Goal: Information Seeking & Learning: Learn about a topic

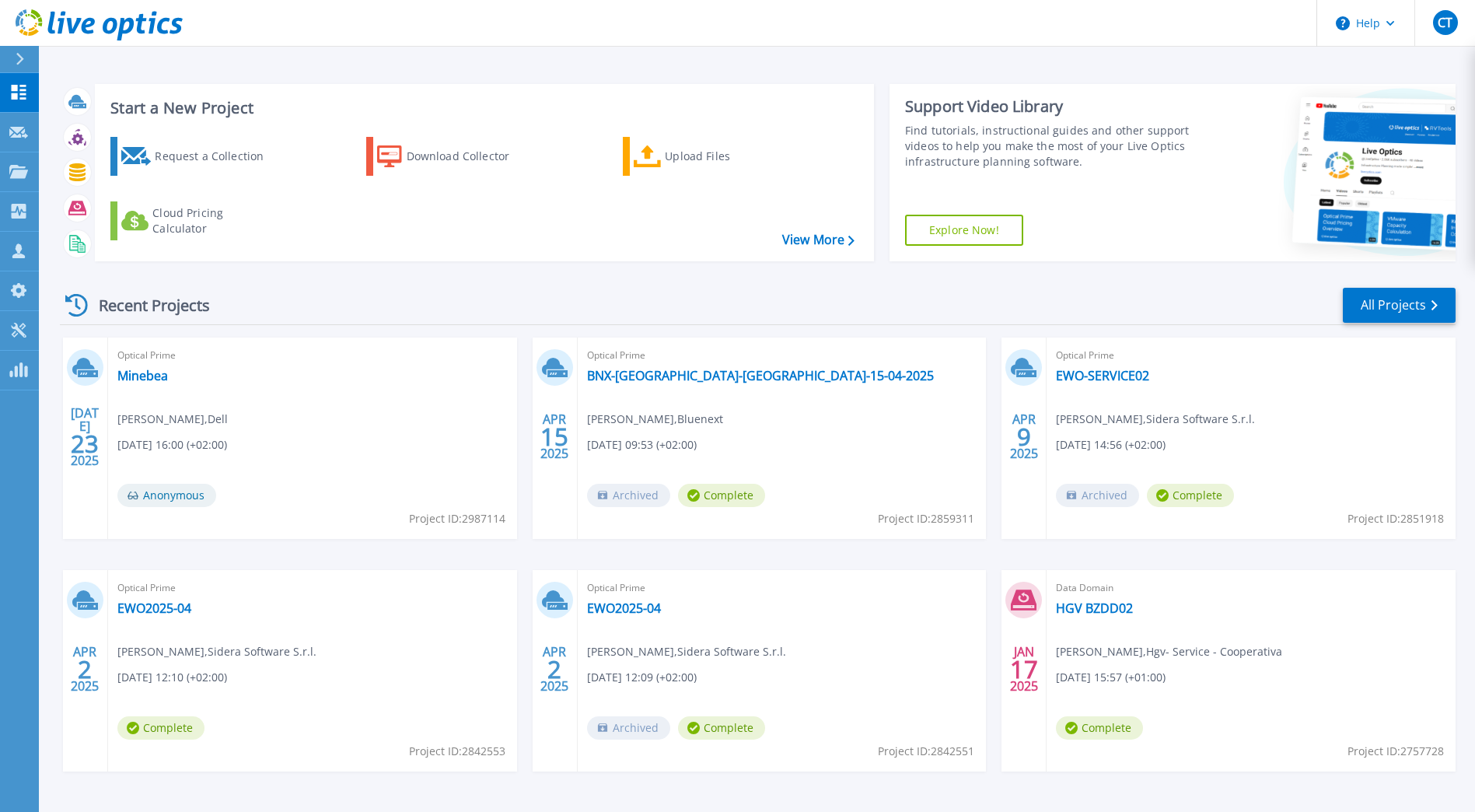
drag, startPoint x: 506, startPoint y: 302, endPoint x: 504, endPoint y: 292, distance: 10.2
click at [506, 300] on div "Recent Projects All Projects" at bounding box center [757, 305] width 1396 height 39
click at [575, 290] on div "Recent Projects All Projects" at bounding box center [757, 305] width 1396 height 39
click at [616, 304] on div "Recent Projects All Projects" at bounding box center [757, 305] width 1396 height 39
click at [726, 296] on div "Recent Projects All Projects" at bounding box center [757, 305] width 1396 height 39
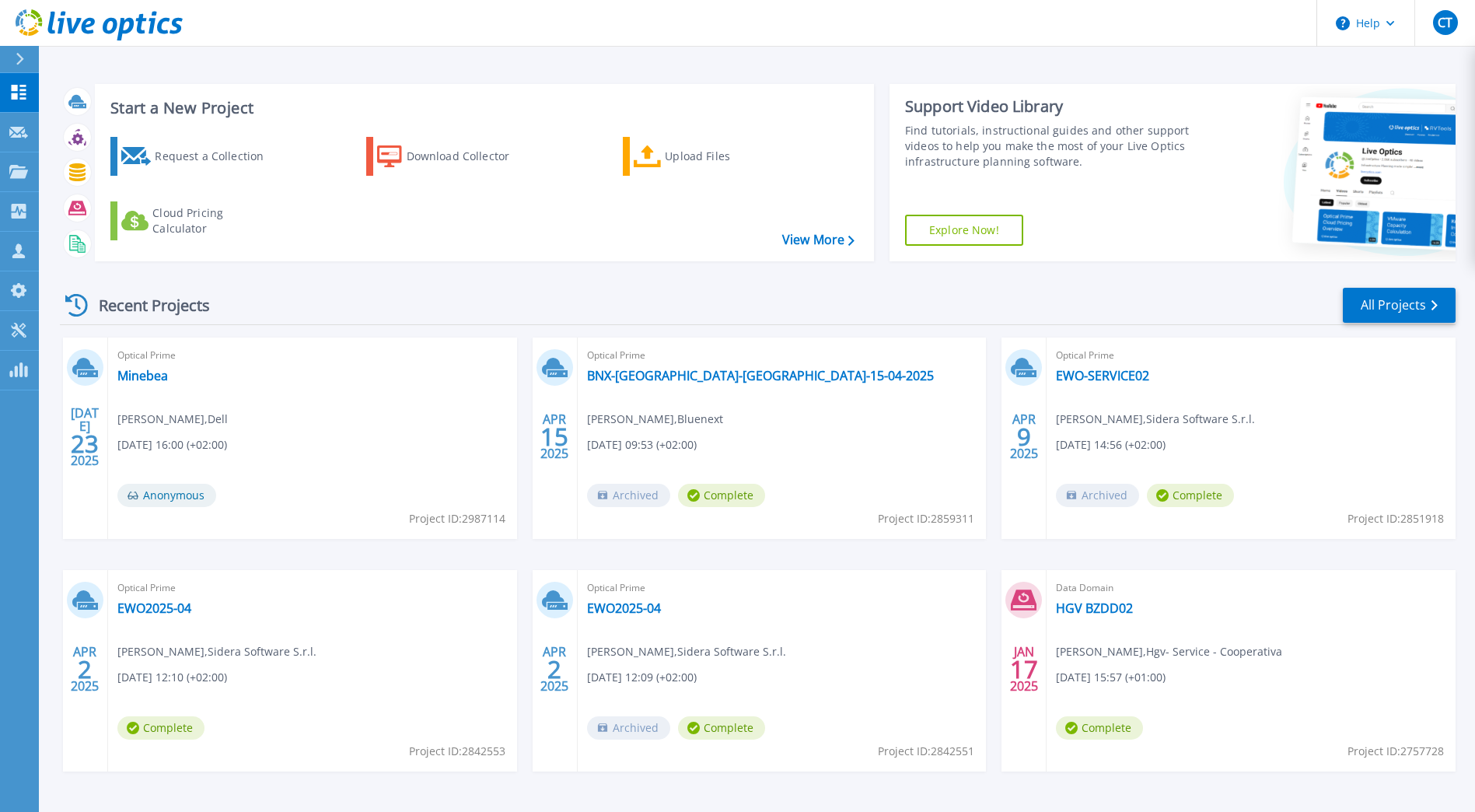
click at [648, 301] on div "Recent Projects All Projects" at bounding box center [757, 305] width 1396 height 39
click at [647, 306] on div "Recent Projects All Projects" at bounding box center [757, 305] width 1396 height 39
drag, startPoint x: 225, startPoint y: 302, endPoint x: 209, endPoint y: 304, distance: 16.1
click at [209, 304] on div "Recent Projects" at bounding box center [145, 304] width 171 height 38
drag, startPoint x: 209, startPoint y: 304, endPoint x: 302, endPoint y: 304, distance: 93.0
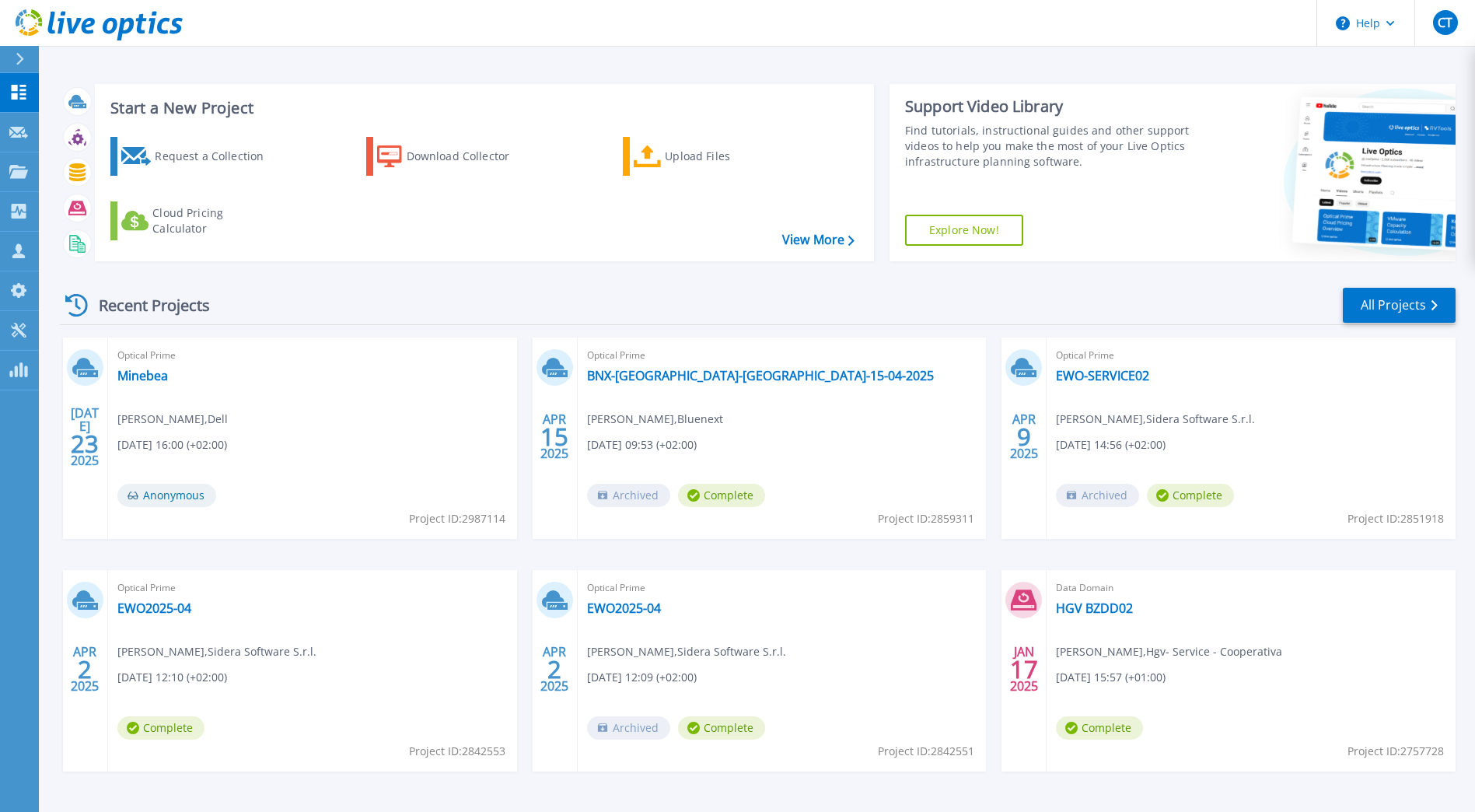
click at [314, 303] on div "Recent Projects All Projects" at bounding box center [757, 305] width 1396 height 39
drag, startPoint x: 209, startPoint y: 305, endPoint x: 99, endPoint y: 305, distance: 110.0
click at [99, 305] on div "Recent Projects" at bounding box center [145, 304] width 171 height 38
drag, startPoint x: 99, startPoint y: 305, endPoint x: 273, endPoint y: 315, distance: 174.3
click at [273, 315] on div "Recent Projects All Projects" at bounding box center [757, 305] width 1396 height 39
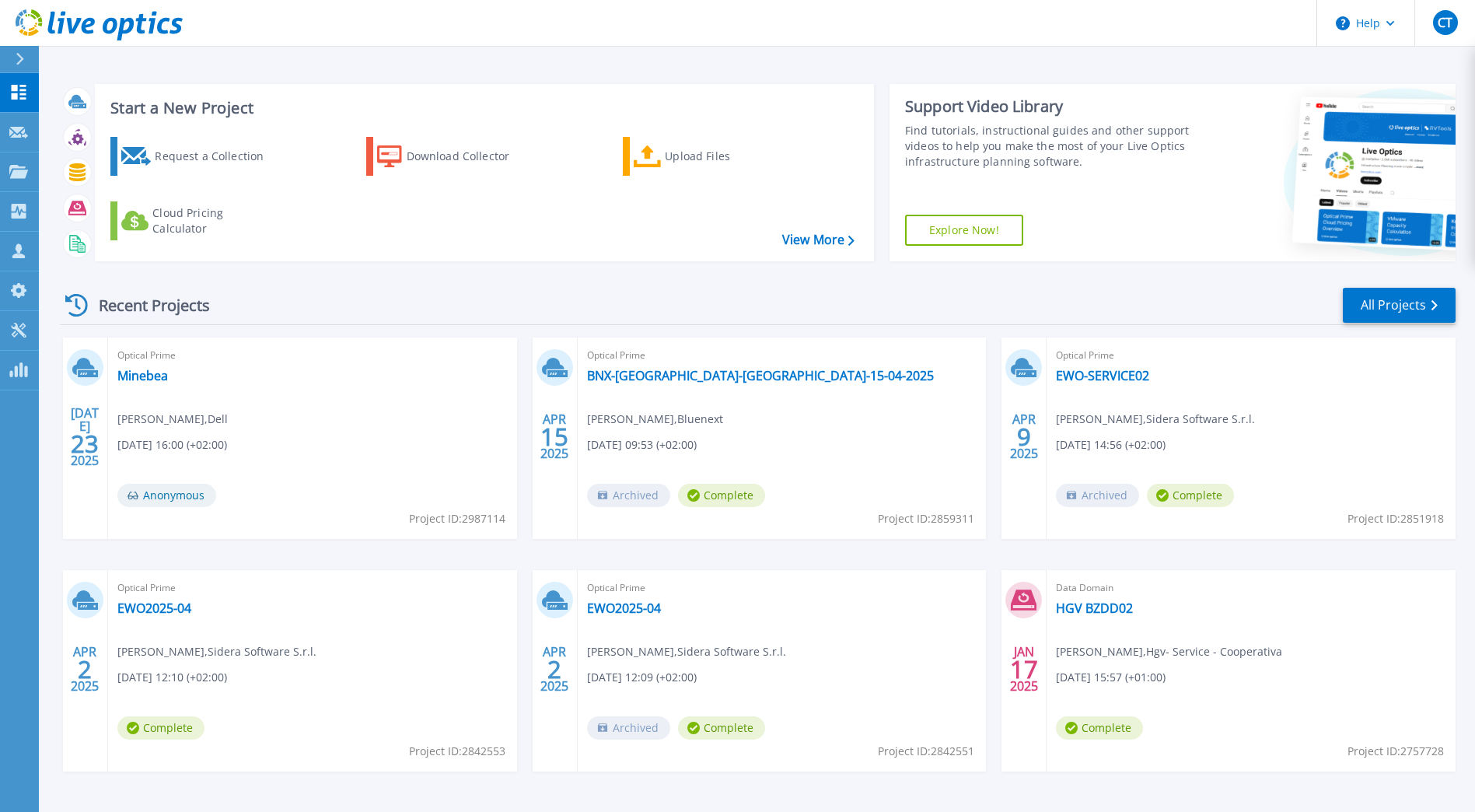
scroll to position [50, 0]
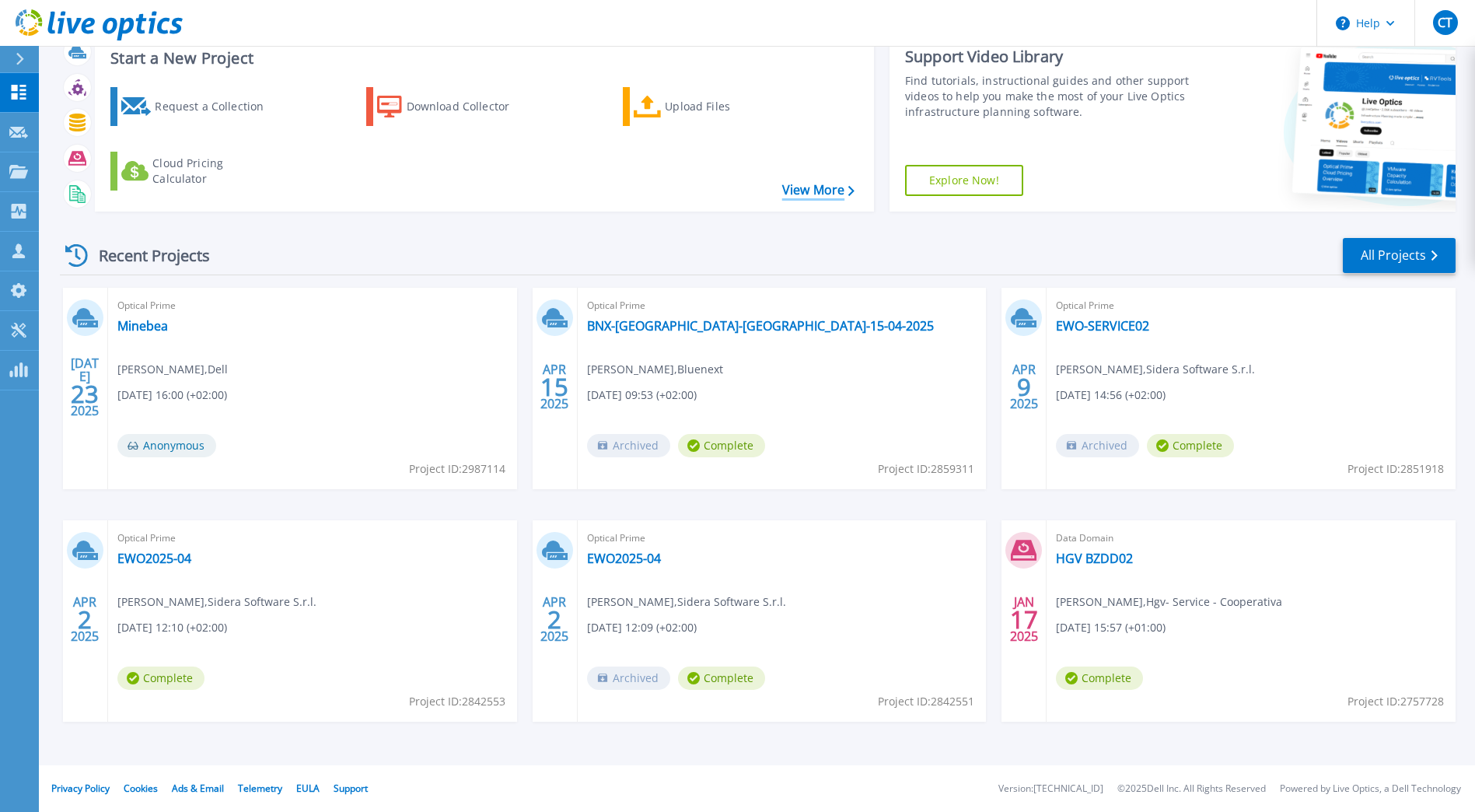
click at [826, 189] on link "View More" at bounding box center [818, 190] width 72 height 15
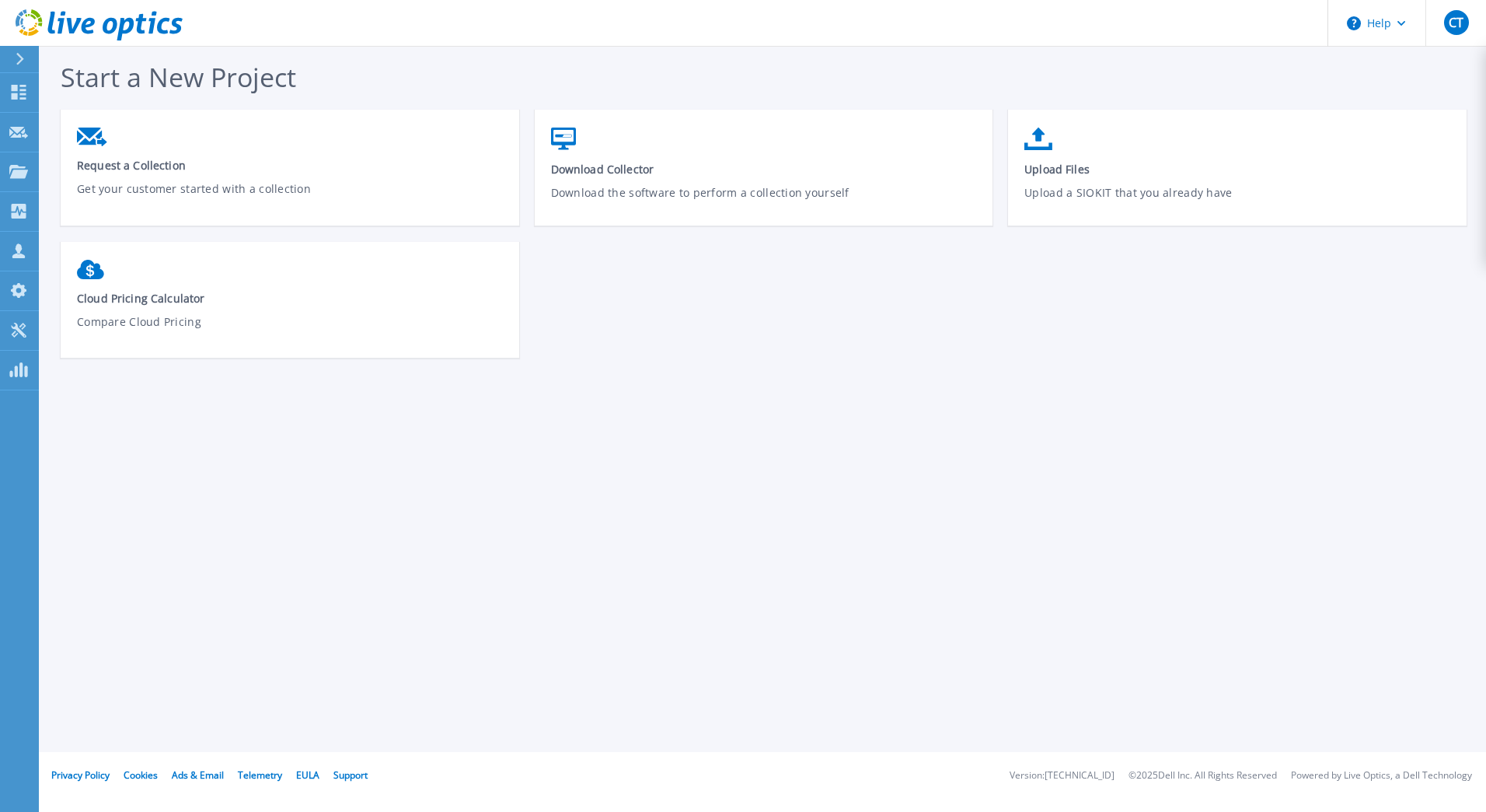
click at [19, 54] on icon at bounding box center [20, 59] width 8 height 12
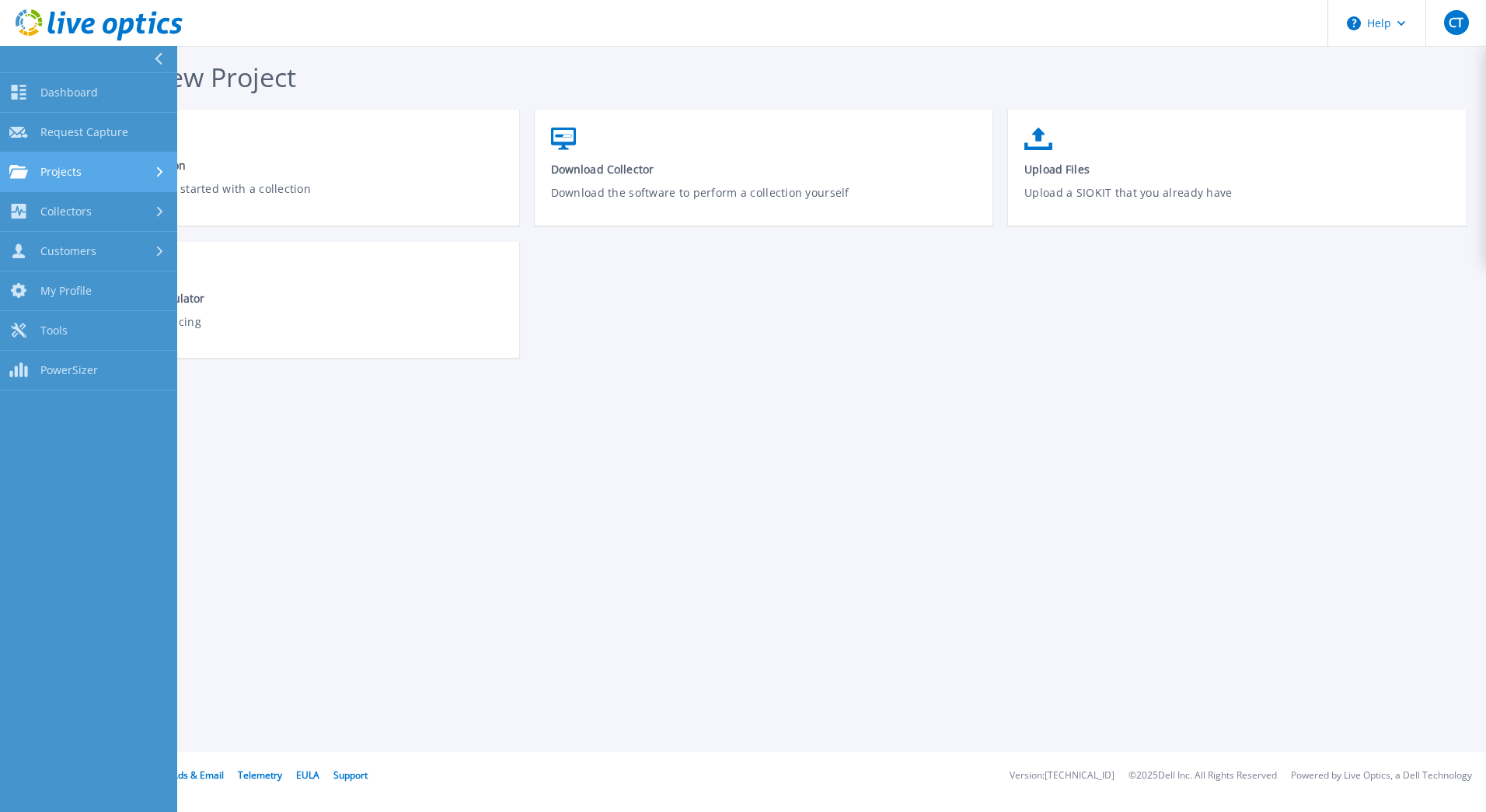
click at [135, 170] on div "Projects" at bounding box center [88, 172] width 158 height 14
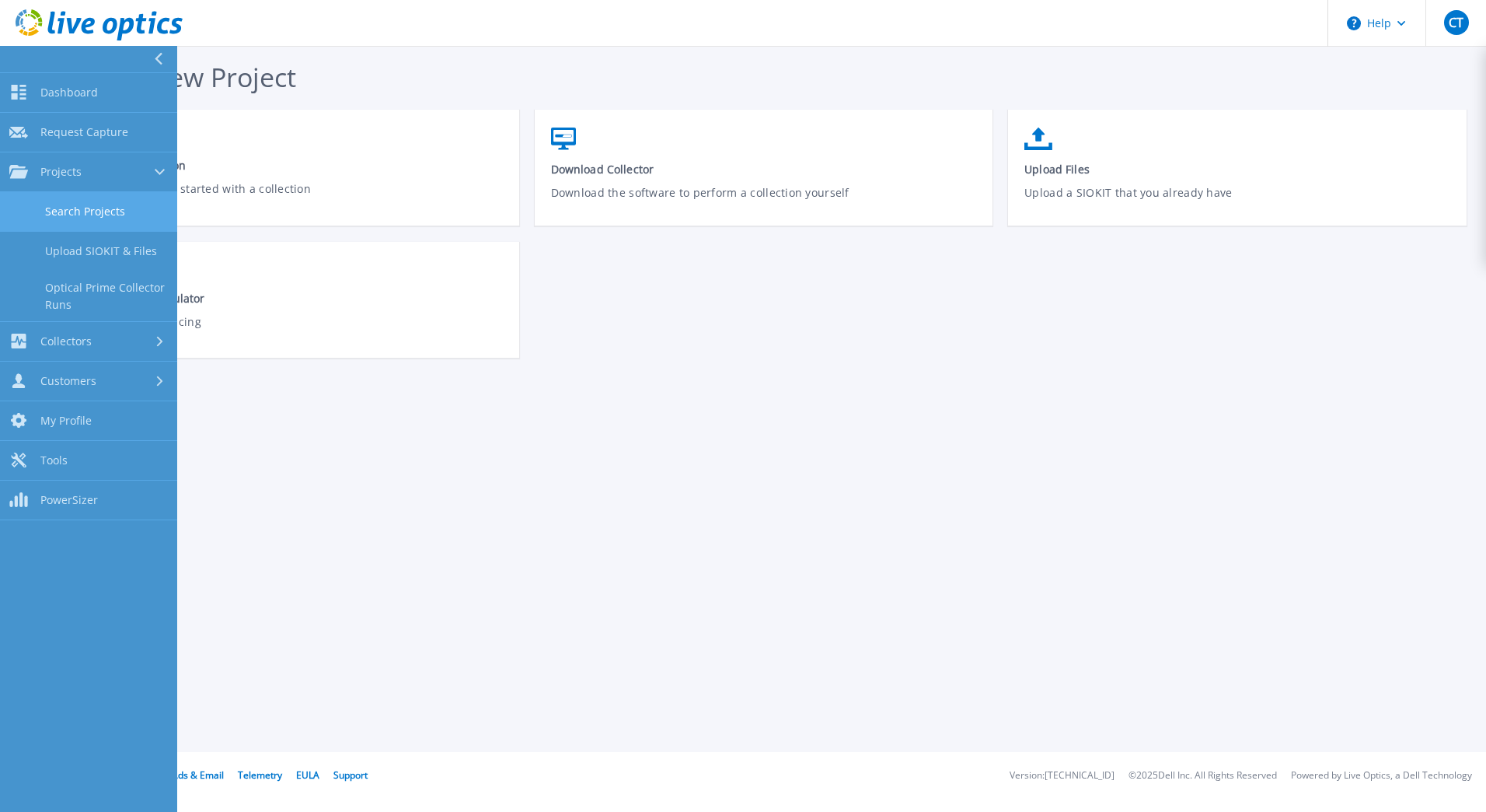
click at [73, 215] on link "Search Projects" at bounding box center [88, 212] width 177 height 40
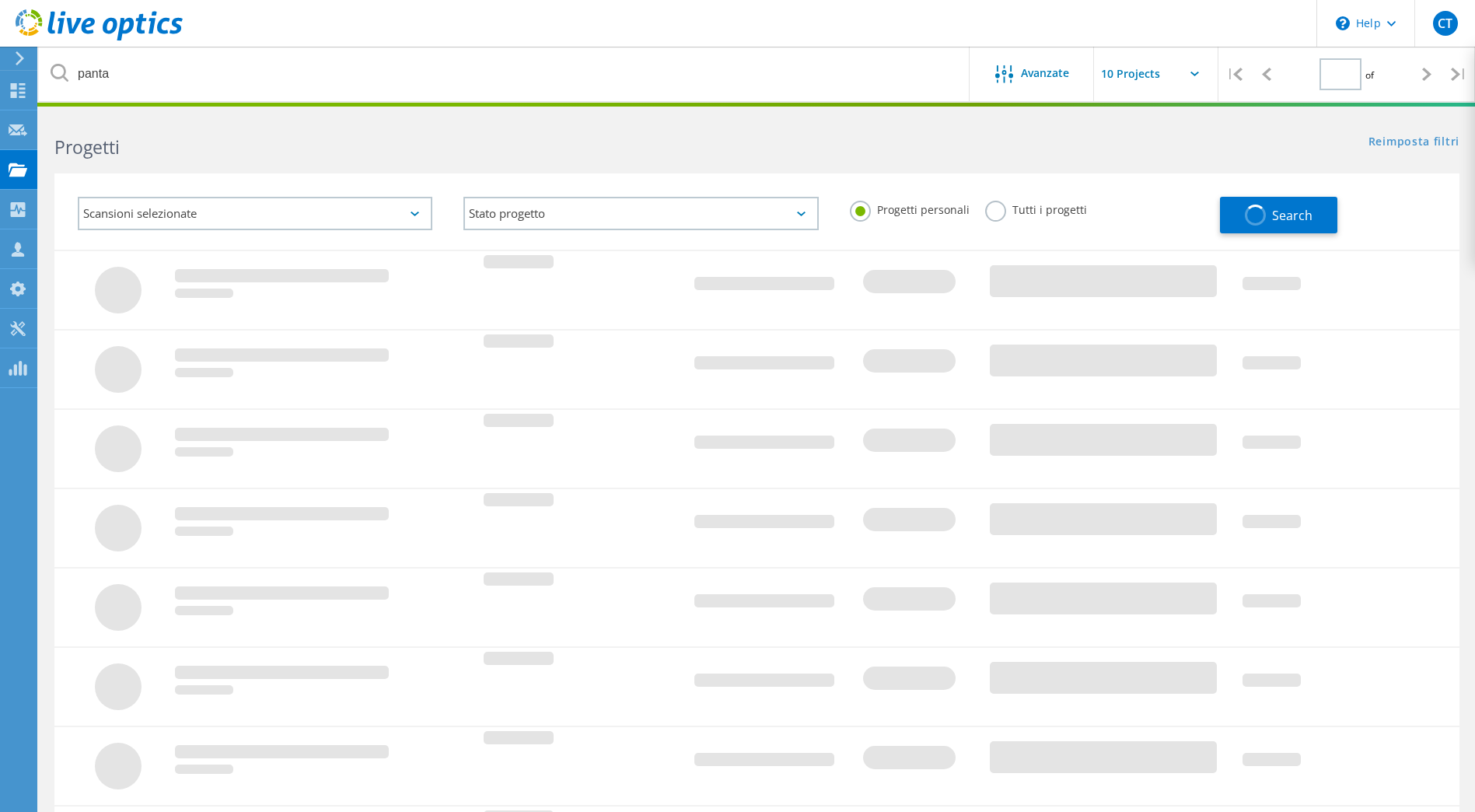
type input "1"
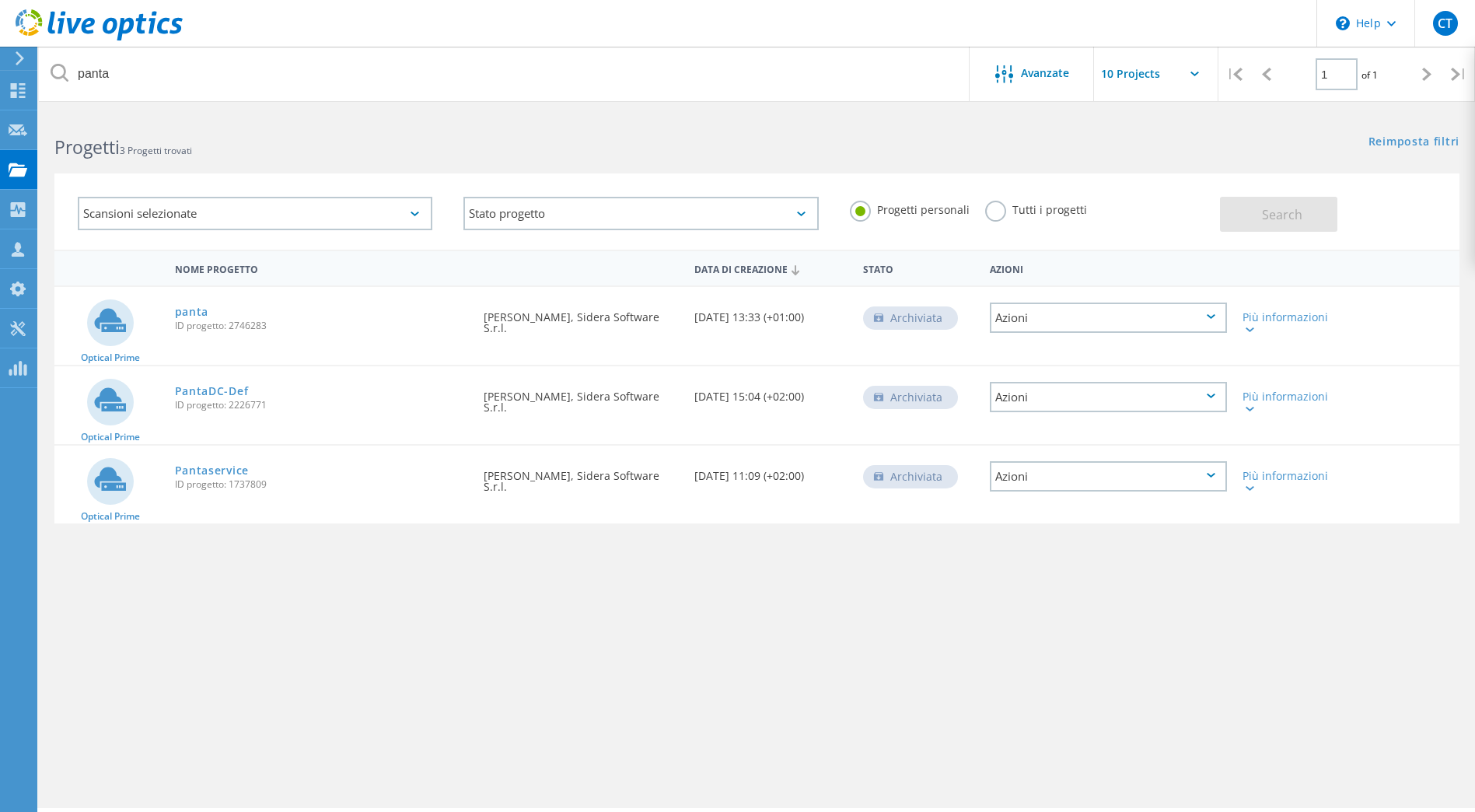
click at [1183, 76] on input "text" at bounding box center [1171, 73] width 156 height 54
click at [1130, 193] on div "Show 40 Projects" at bounding box center [1171, 191] width 154 height 26
type input "Show 40 Projects"
click at [237, 215] on div "Scansioni selezionate" at bounding box center [255, 214] width 354 height 34
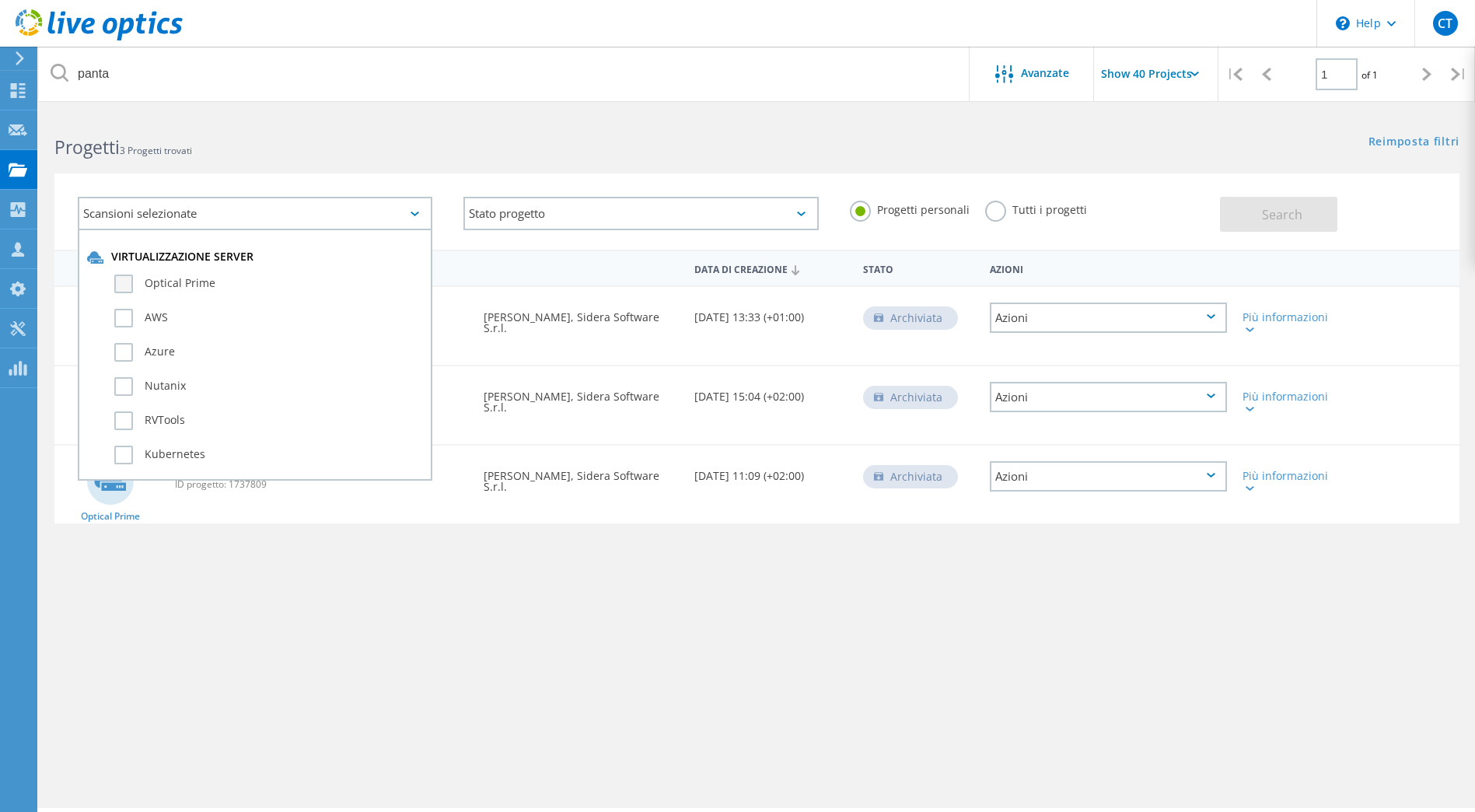
click at [194, 283] on label "Optical Prime" at bounding box center [268, 283] width 309 height 19
click at [0, 0] on input "Optical Prime" at bounding box center [0, 0] width 0 height 0
click at [1264, 216] on span "Search" at bounding box center [1282, 214] width 40 height 17
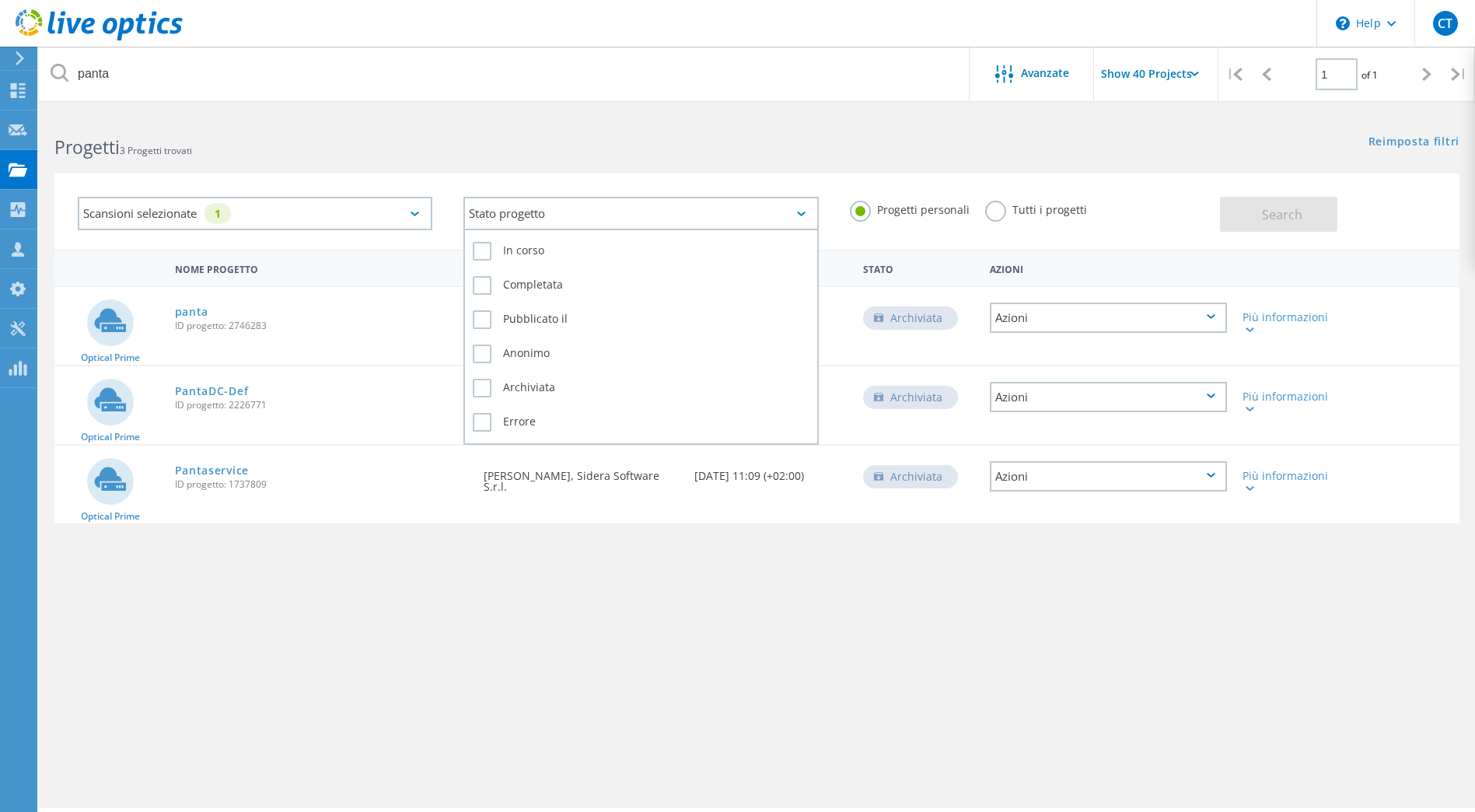
click at [547, 211] on div "Stato progetto" at bounding box center [640, 214] width 354 height 34
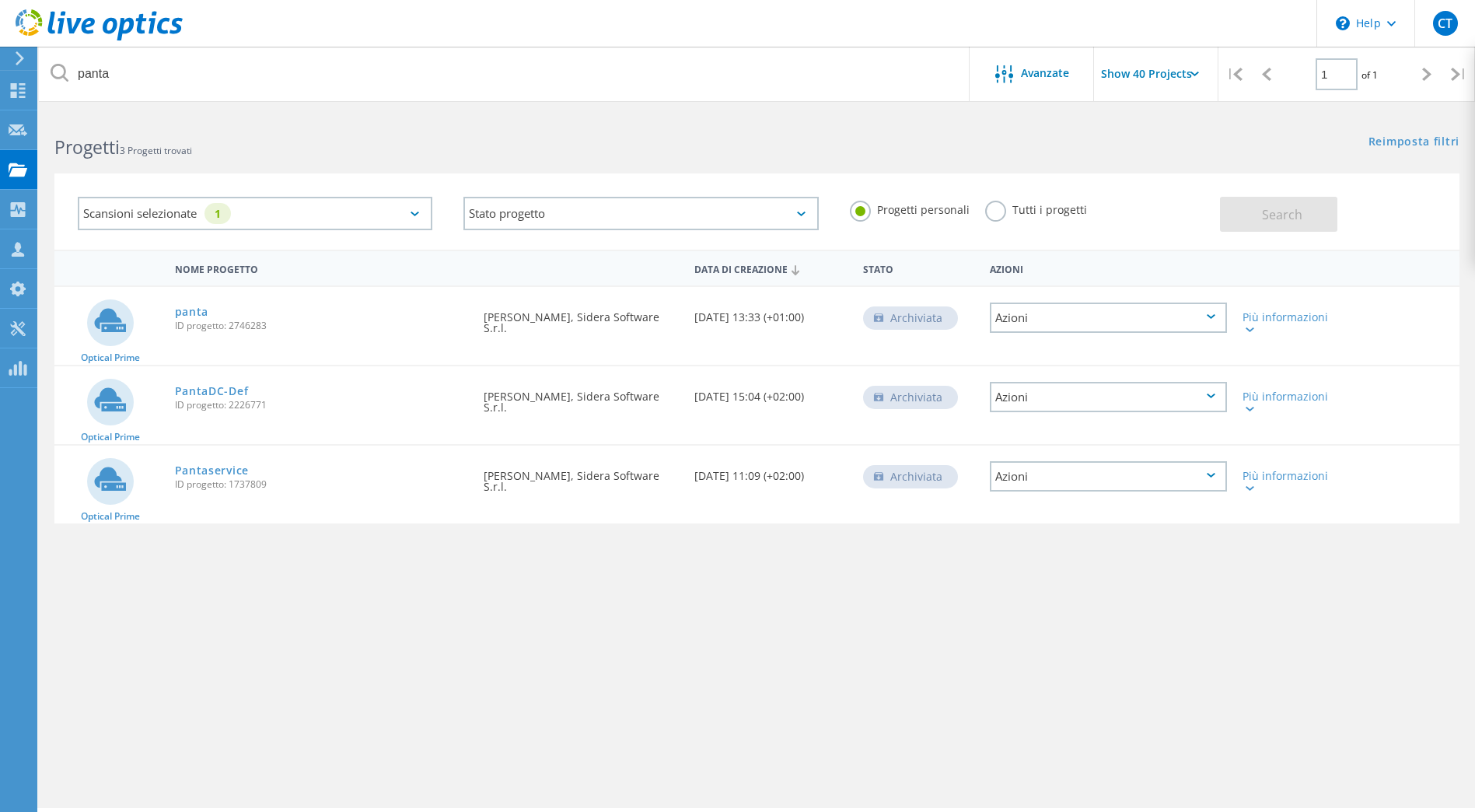
drag, startPoint x: 493, startPoint y: 159, endPoint x: 450, endPoint y: 156, distance: 43.1
click at [493, 159] on h2 "Progetti 3 Progetti trovati" at bounding box center [397, 147] width 687 height 26
click at [185, 312] on link "panta" at bounding box center [192, 312] width 34 height 11
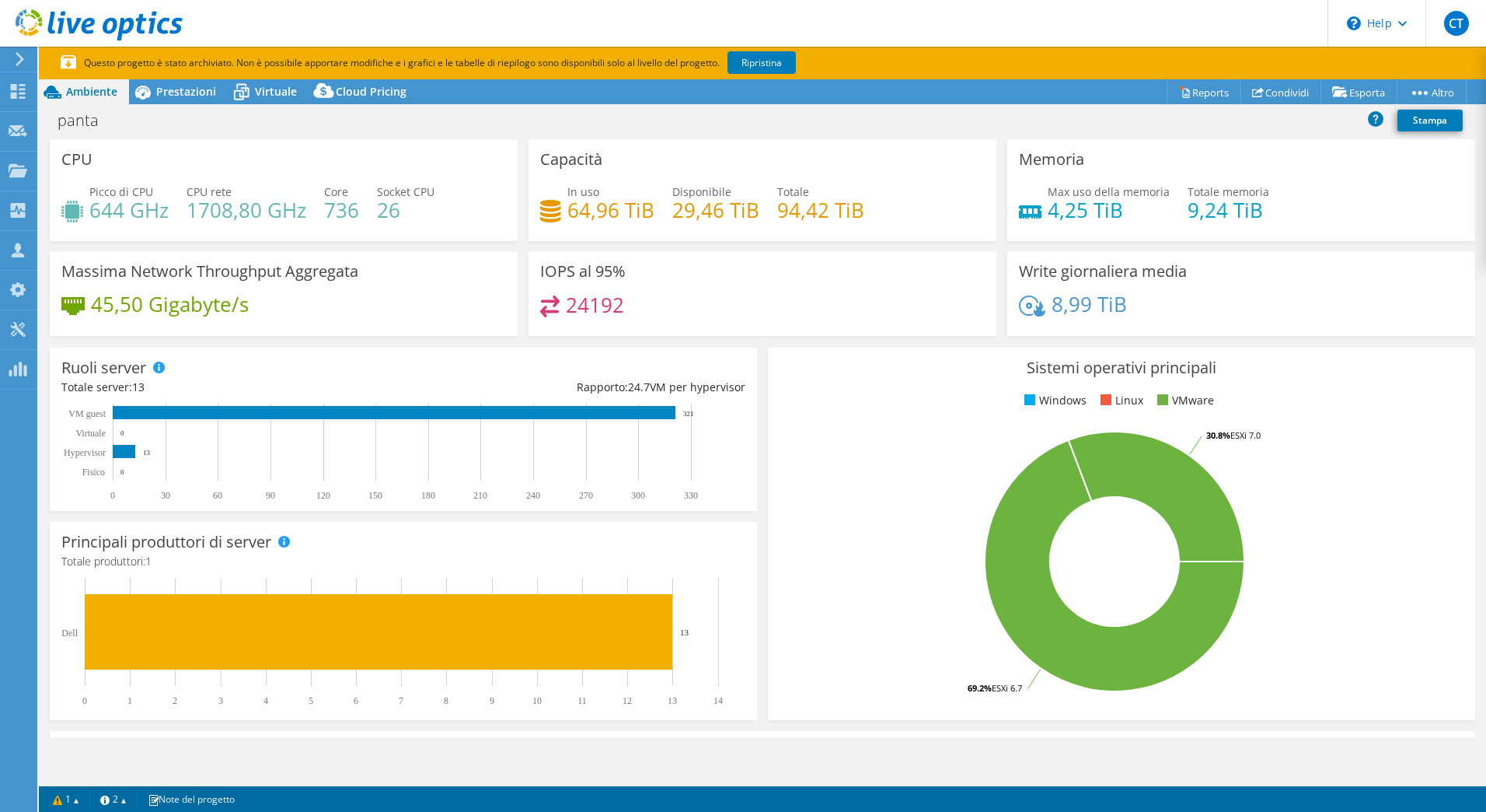
click at [427, 242] on div "CPU Picco di CPU 644 GHz CPU rete 1708,80 GHz Core 736 Socket CPU 26" at bounding box center [284, 195] width 479 height 112
click at [463, 246] on div "CPU Picco di CPU 644 GHz CPU rete 1708,80 GHz Core 736 Socket CPU 26" at bounding box center [284, 195] width 479 height 112
drag, startPoint x: 379, startPoint y: 210, endPoint x: 406, endPoint y: 207, distance: 27.2
click at [403, 207] on h4 "26" at bounding box center [405, 209] width 58 height 17
click at [414, 208] on h4 "26" at bounding box center [405, 209] width 58 height 17
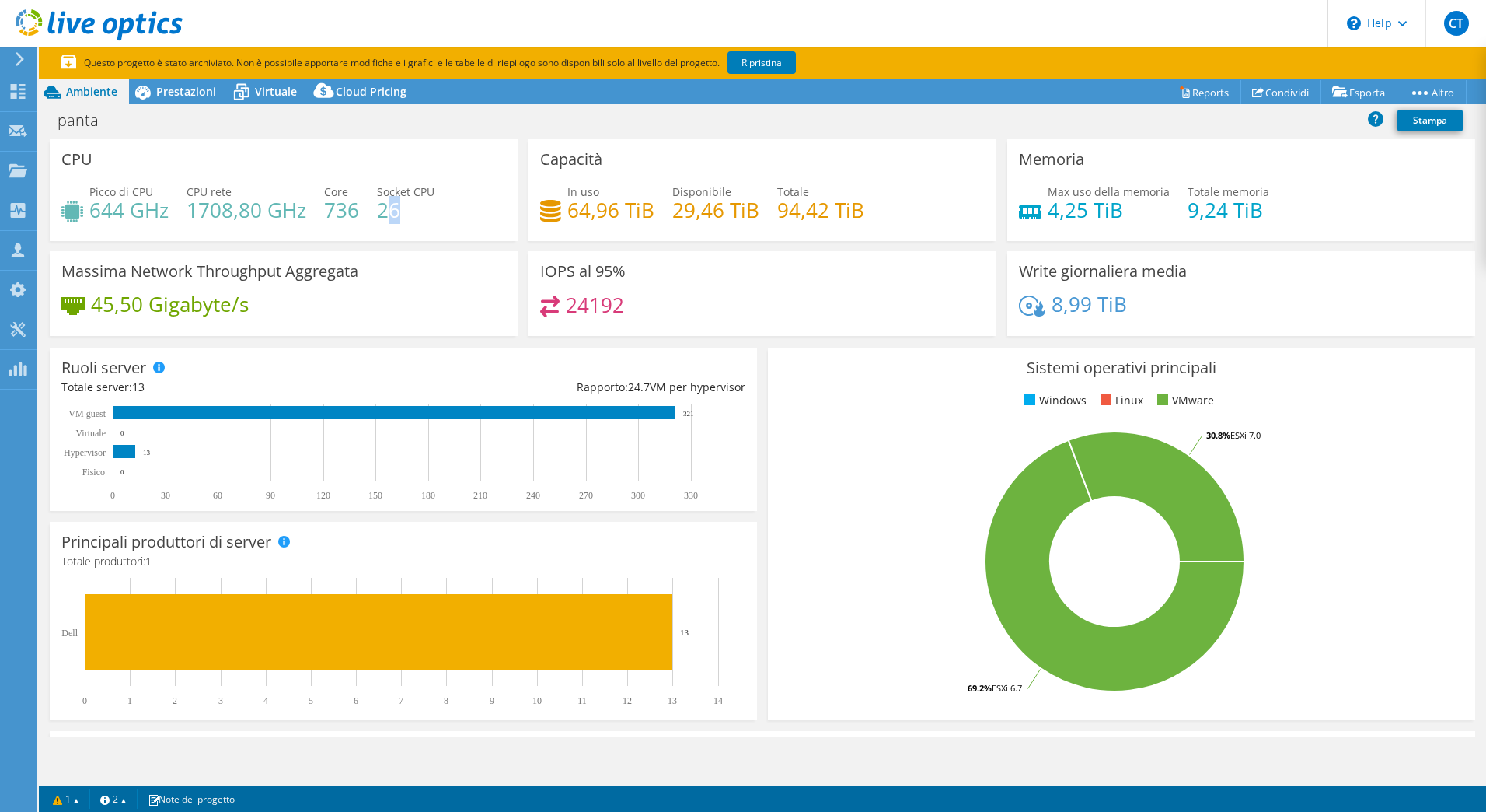
drag, startPoint x: 383, startPoint y: 208, endPoint x: 406, endPoint y: 208, distance: 23.0
click at [406, 208] on h4 "26" at bounding box center [405, 209] width 58 height 17
drag, startPoint x: 406, startPoint y: 210, endPoint x: 397, endPoint y: 217, distance: 11.4
click at [407, 221] on div "Picco di CPU 644 GHz CPU rete 1708,80 GHz Core 736 Socket CPU 26" at bounding box center [283, 208] width 444 height 51
drag, startPoint x: 365, startPoint y: 211, endPoint x: 413, endPoint y: 209, distance: 48.0
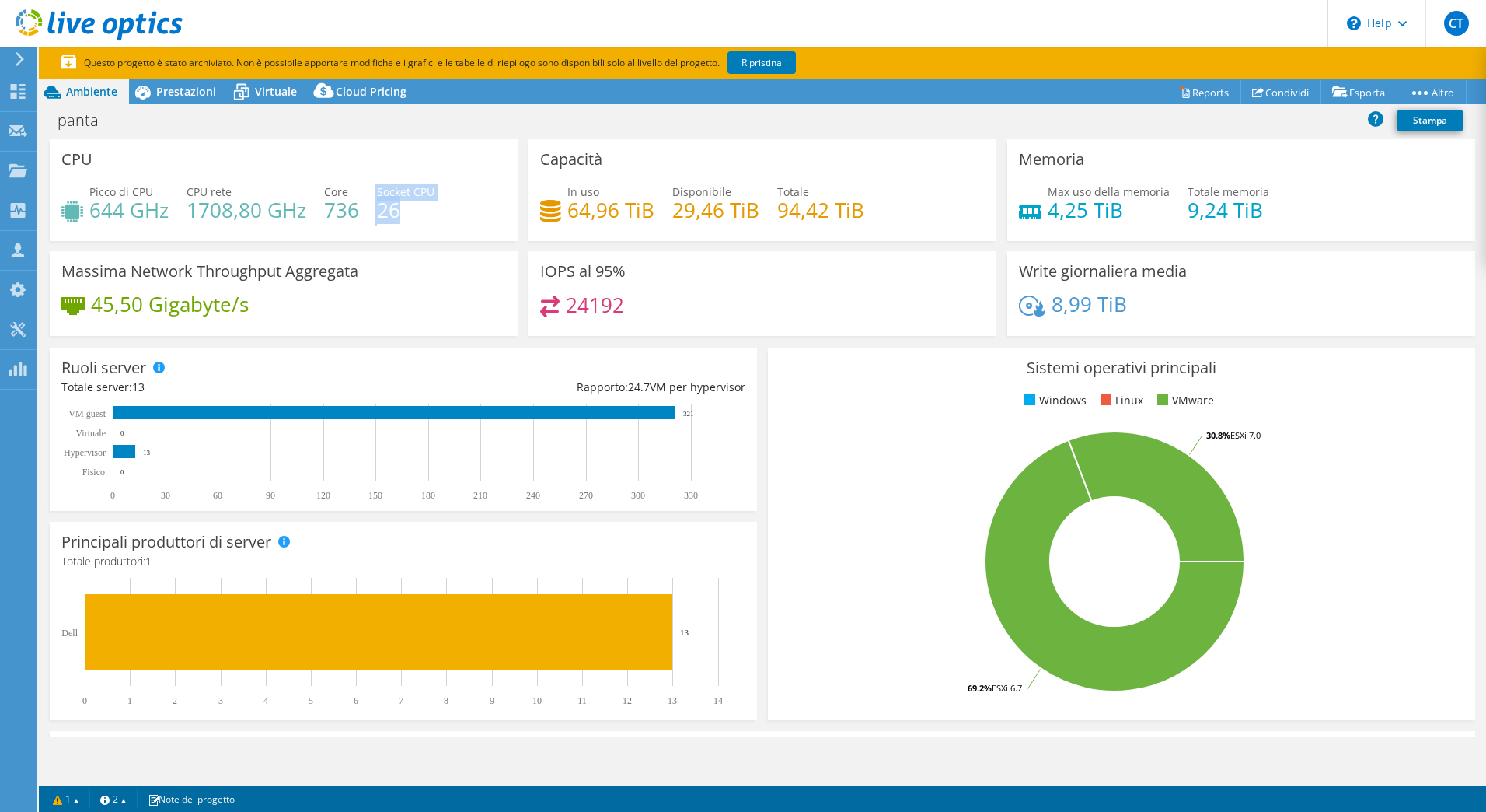
click at [413, 208] on div "Picco di CPU 644 GHz CPU rete 1708,80 GHz Core 736 Socket CPU 26" at bounding box center [283, 208] width 444 height 51
drag, startPoint x: 413, startPoint y: 209, endPoint x: 408, endPoint y: 216, distance: 8.6
click at [419, 215] on h4 "26" at bounding box center [405, 209] width 58 height 17
drag, startPoint x: 378, startPoint y: 214, endPoint x: 400, endPoint y: 213, distance: 22.0
click at [400, 213] on h4 "26" at bounding box center [405, 209] width 58 height 17
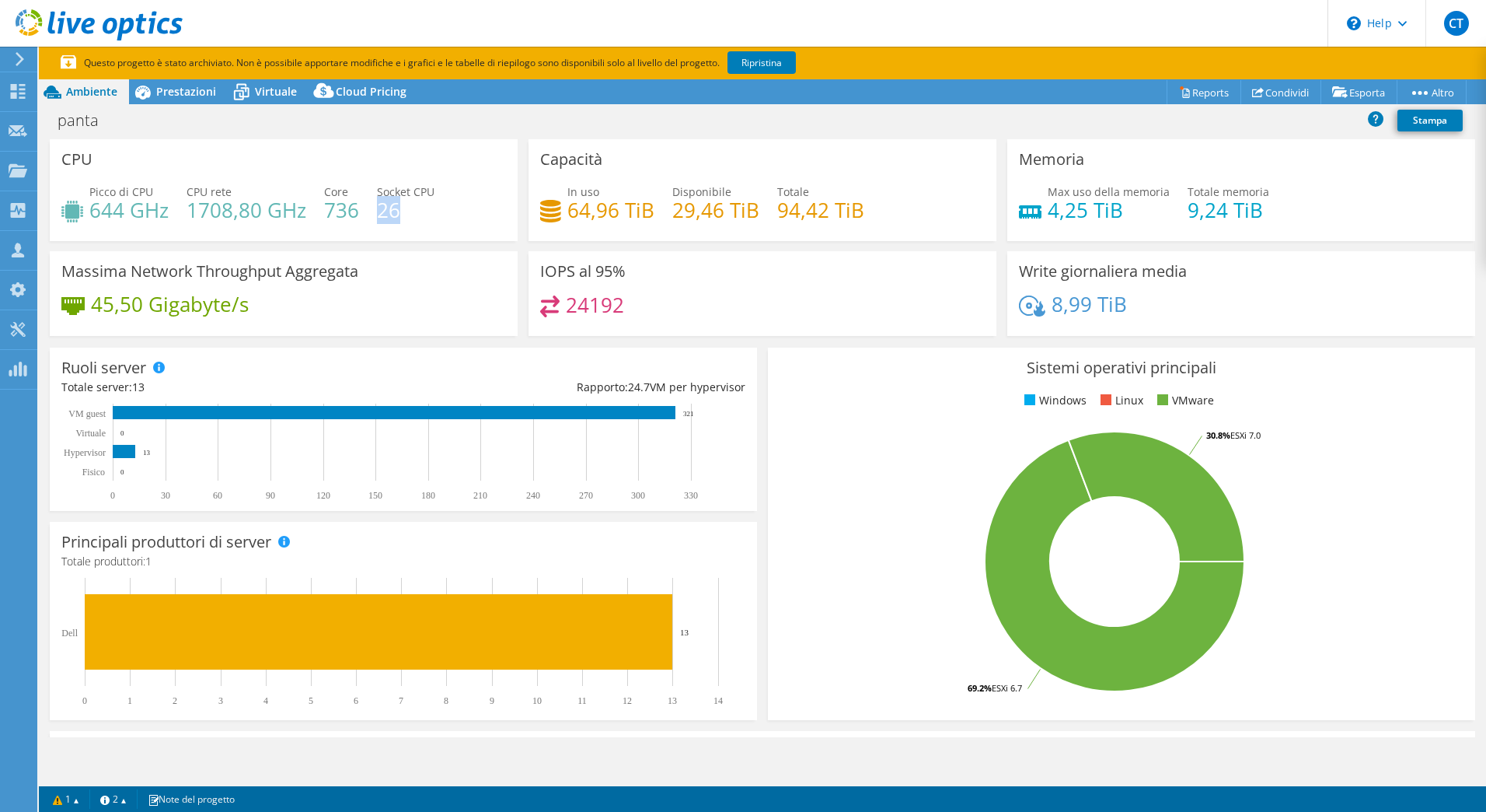
click at [406, 217] on h4 "26" at bounding box center [405, 209] width 58 height 17
click at [388, 212] on h4 "26" at bounding box center [405, 209] width 58 height 17
drag, startPoint x: 388, startPoint y: 212, endPoint x: 438, endPoint y: 224, distance: 51.4
click at [438, 224] on div "Picco di CPU 644 GHz CPU rete 1708,80 GHz Core 736 Socket CPU 26" at bounding box center [283, 208] width 444 height 51
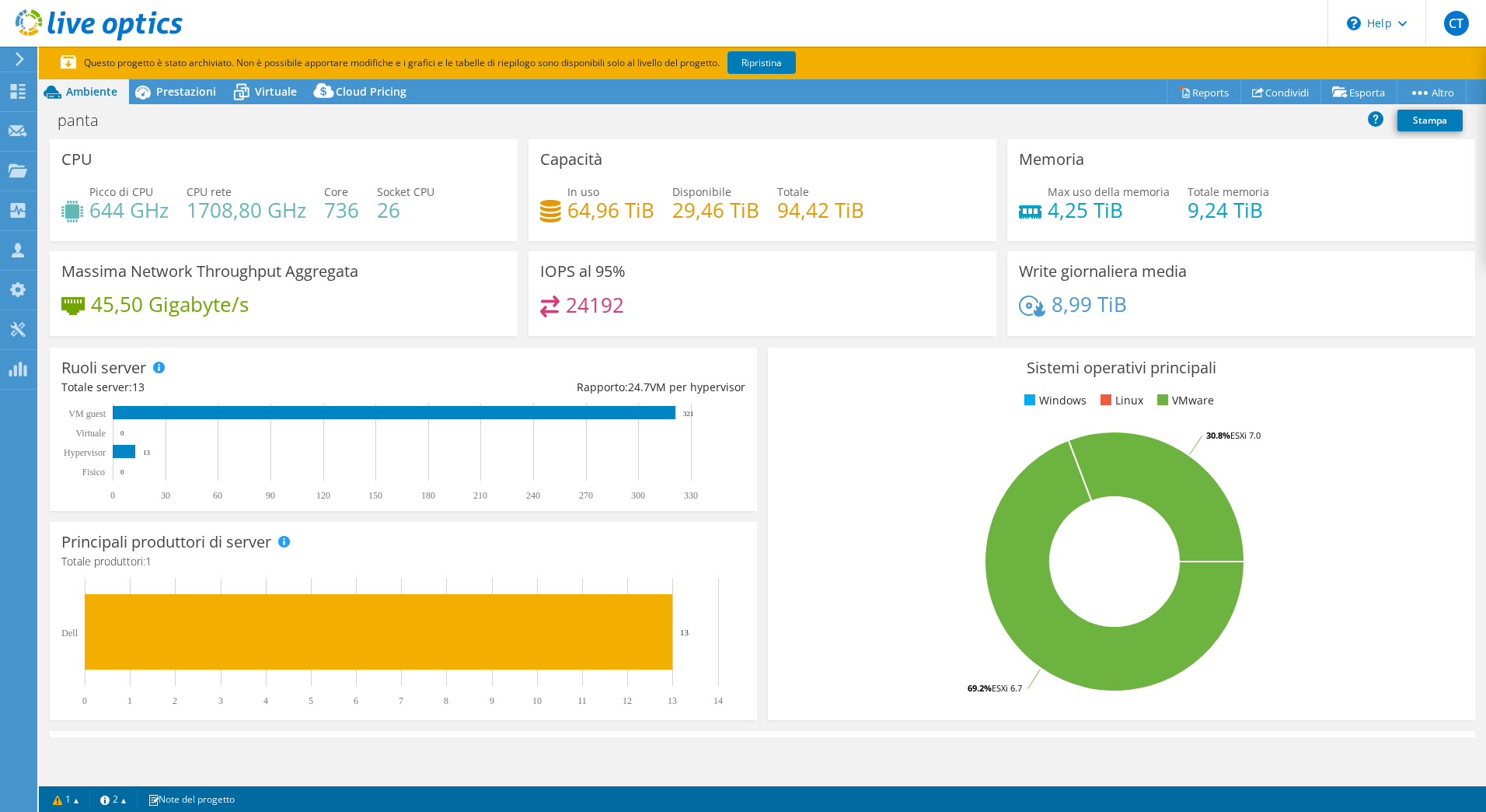
click at [524, 245] on div "Capacità In uso 64,96 TiB Disponibile 29,46 TiB Totale 94,42 TiB" at bounding box center [763, 195] width 479 height 112
click at [183, 91] on span "Prestazioni" at bounding box center [185, 91] width 60 height 15
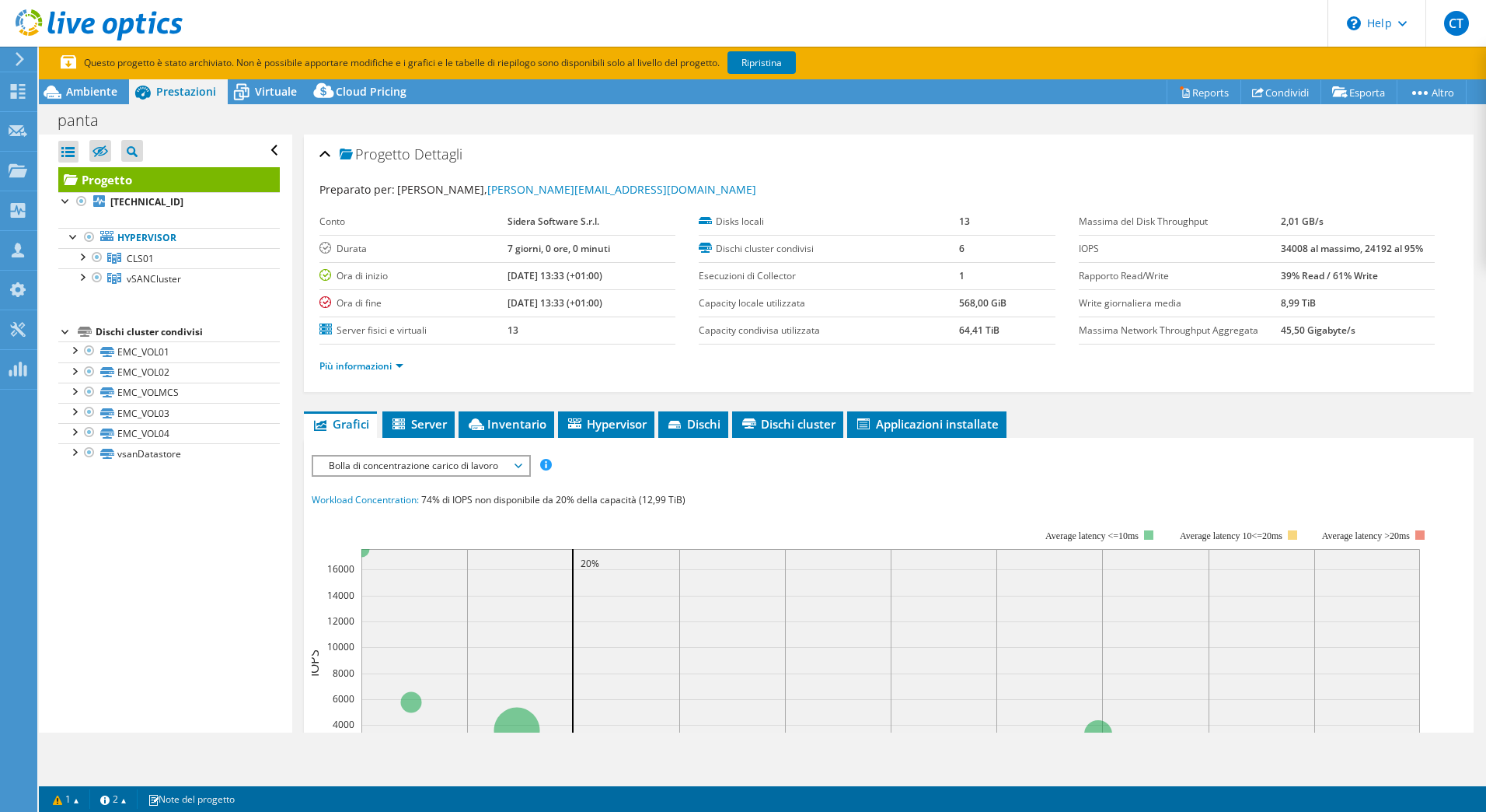
click at [714, 119] on div "panta Stampa" at bounding box center [763, 120] width 1448 height 28
click at [686, 118] on div "panta Stampa" at bounding box center [763, 120] width 1448 height 28
click at [737, 119] on div "panta Stampa" at bounding box center [763, 120] width 1448 height 28
click at [89, 88] on span "Ambiente" at bounding box center [92, 91] width 52 height 15
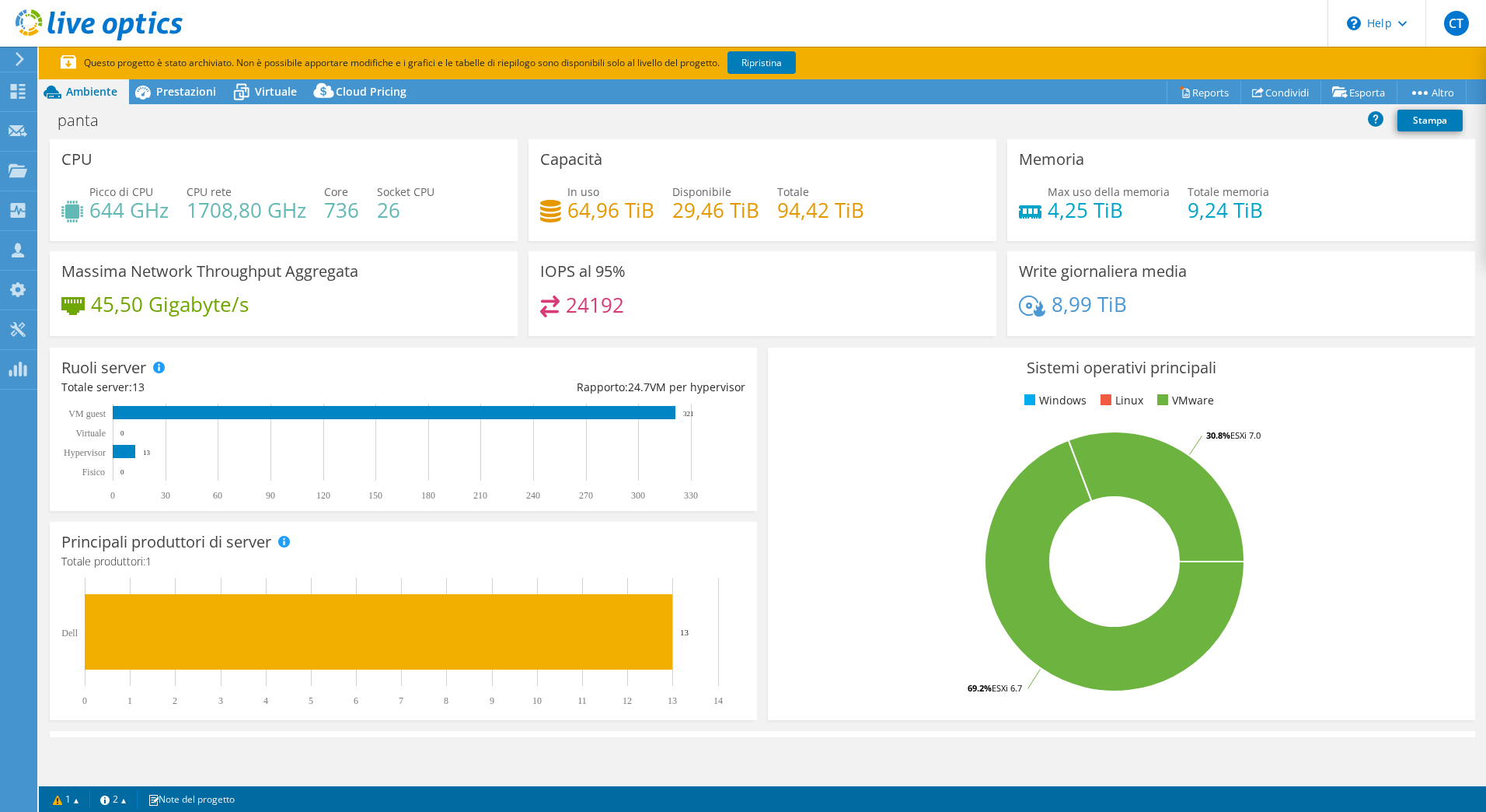
click at [565, 114] on div "panta Stampa" at bounding box center [763, 120] width 1448 height 28
click at [589, 127] on div "panta Stampa" at bounding box center [763, 120] width 1448 height 28
click at [183, 90] on span "Prestazioni" at bounding box center [185, 91] width 60 height 15
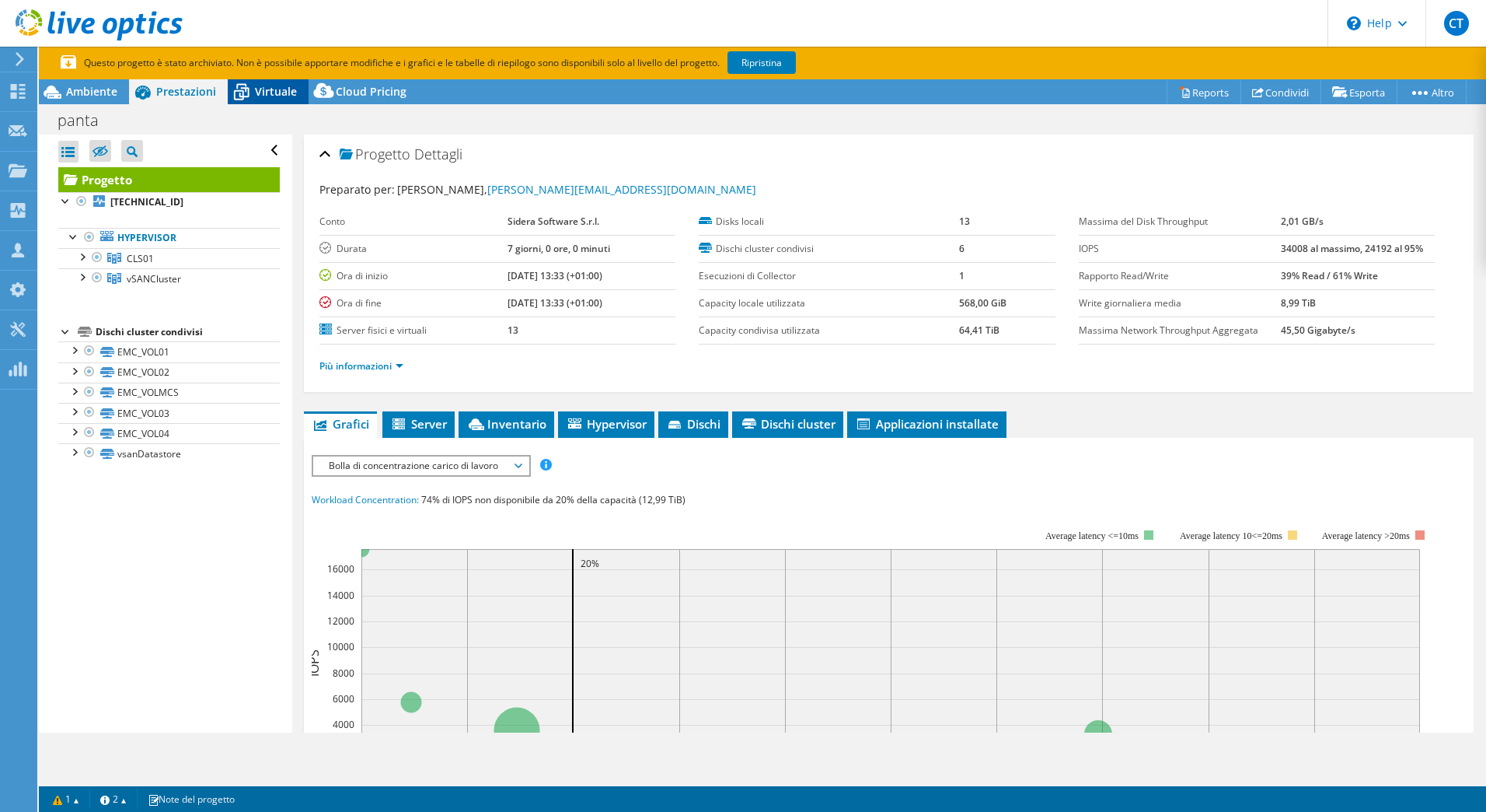
click at [259, 86] on span "Virtuale" at bounding box center [275, 91] width 42 height 15
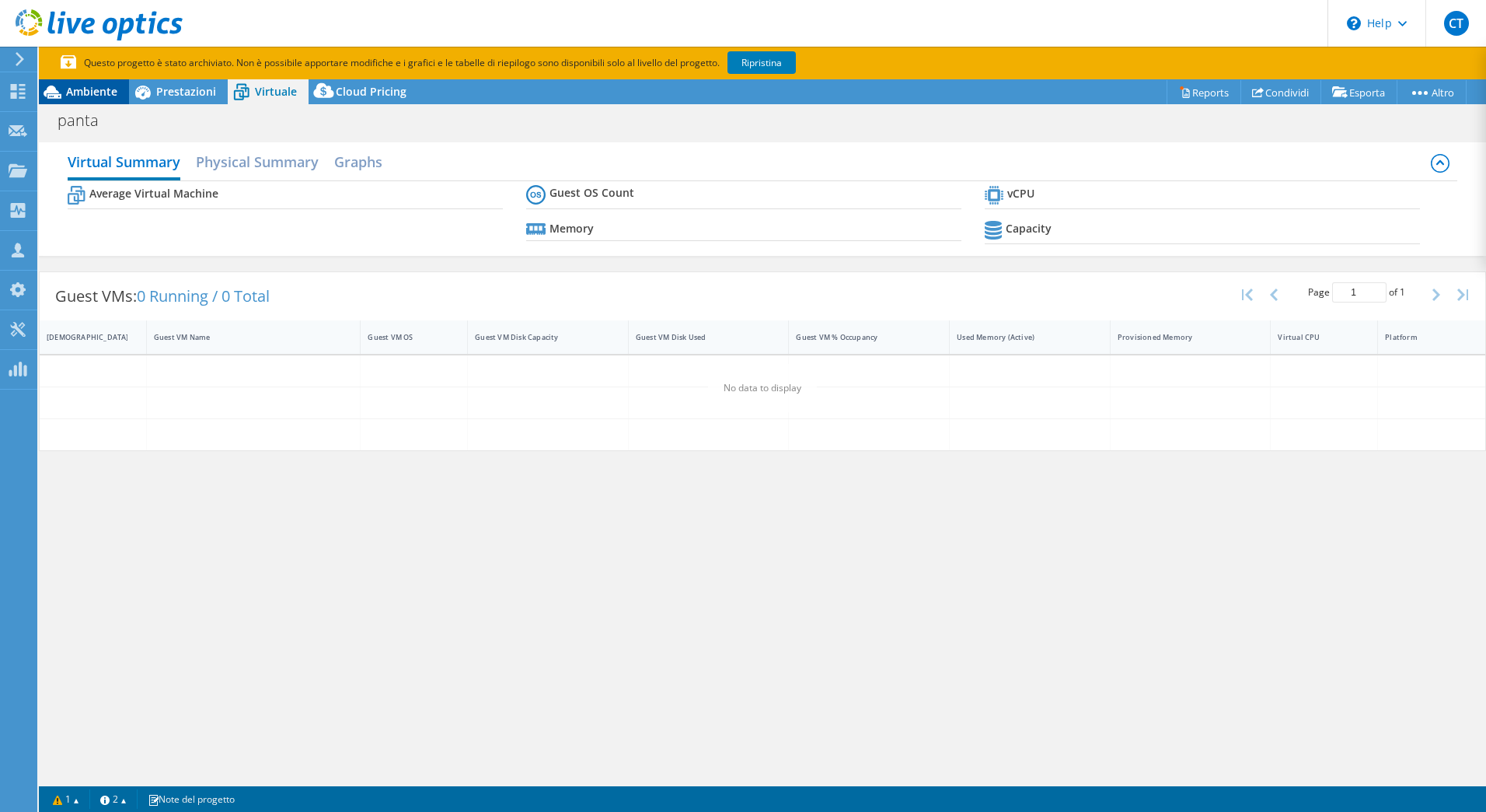
click at [114, 95] on span "Ambiente" at bounding box center [92, 91] width 52 height 15
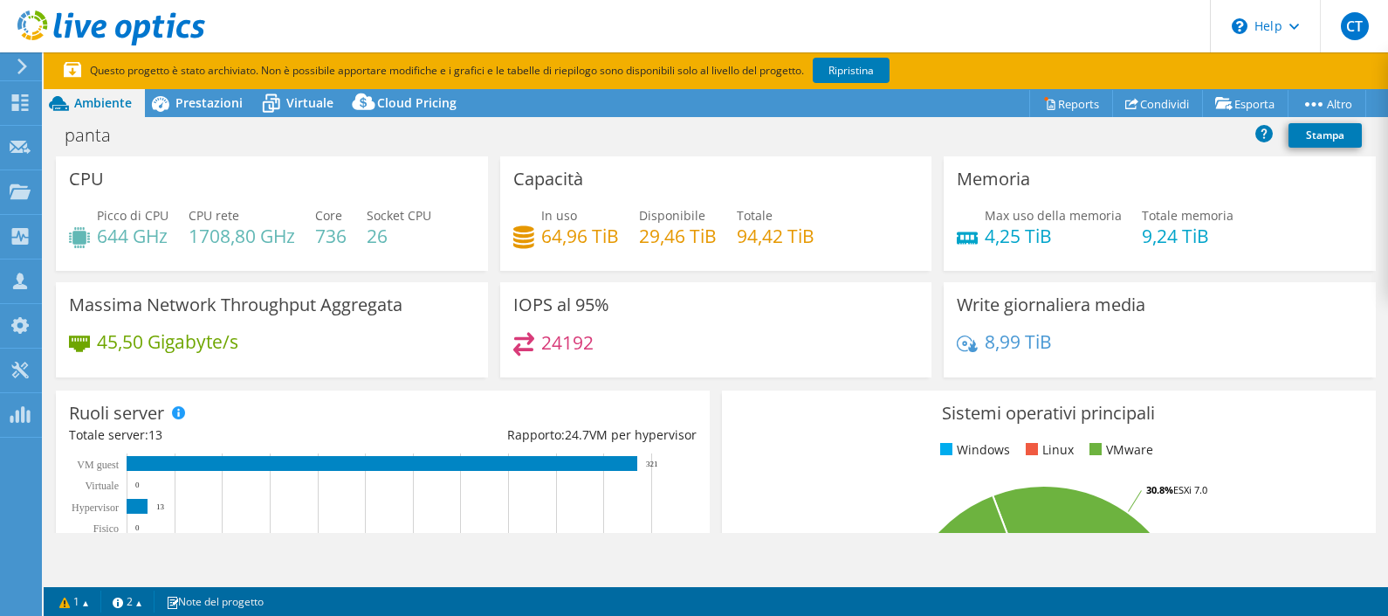
click at [486, 243] on div "CPU Picco di CPU 644 GHz CPU rete 1708,80 GHz Core 736 Socket CPU 26" at bounding box center [272, 213] width 444 height 114
drag, startPoint x: 973, startPoint y: 341, endPoint x: 1055, endPoint y: 341, distance: 82.1
click at [1055, 341] on div "8,99 TiB" at bounding box center [1160, 350] width 406 height 37
drag, startPoint x: 1056, startPoint y: 341, endPoint x: 1077, endPoint y: 345, distance: 21.4
click at [1077, 345] on div "8,99 TiB" at bounding box center [1160, 350] width 406 height 37
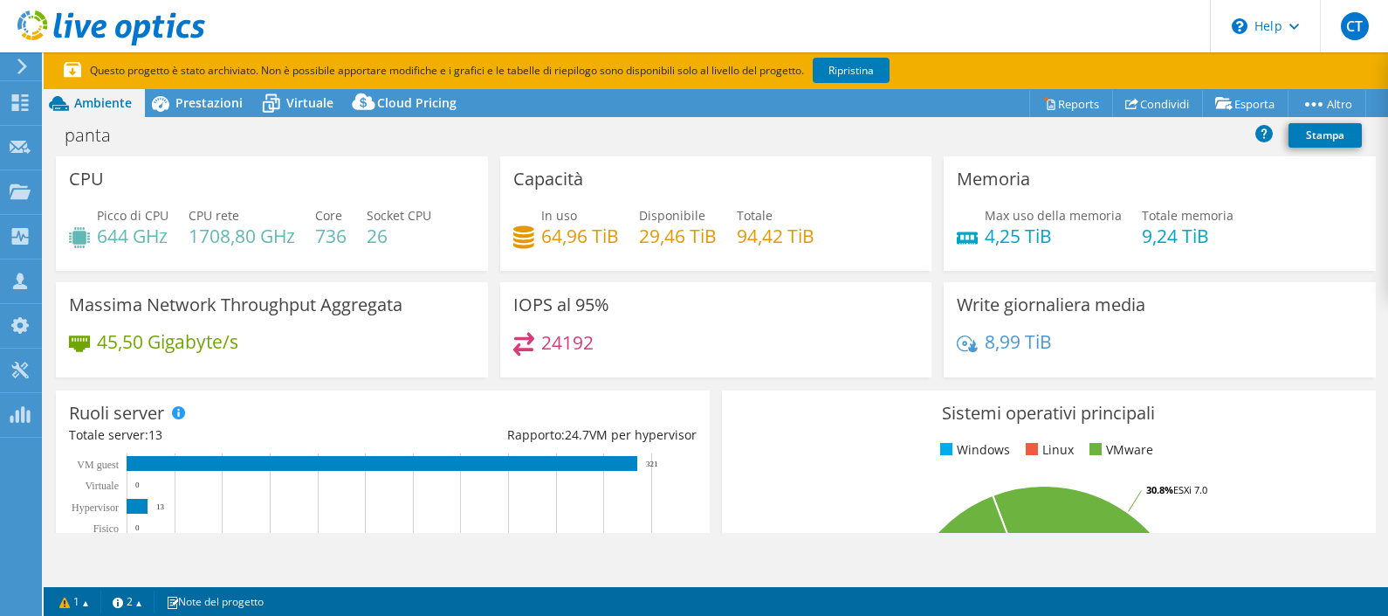
click at [560, 342] on h4 "24192" at bounding box center [567, 342] width 52 height 19
drag, startPoint x: 1038, startPoint y: 231, endPoint x: 1027, endPoint y: 234, distance: 11.6
click at [1027, 234] on h4 "4,25 TiB" at bounding box center [1053, 235] width 137 height 19
drag, startPoint x: 1027, startPoint y: 234, endPoint x: 1221, endPoint y: 244, distance: 194.1
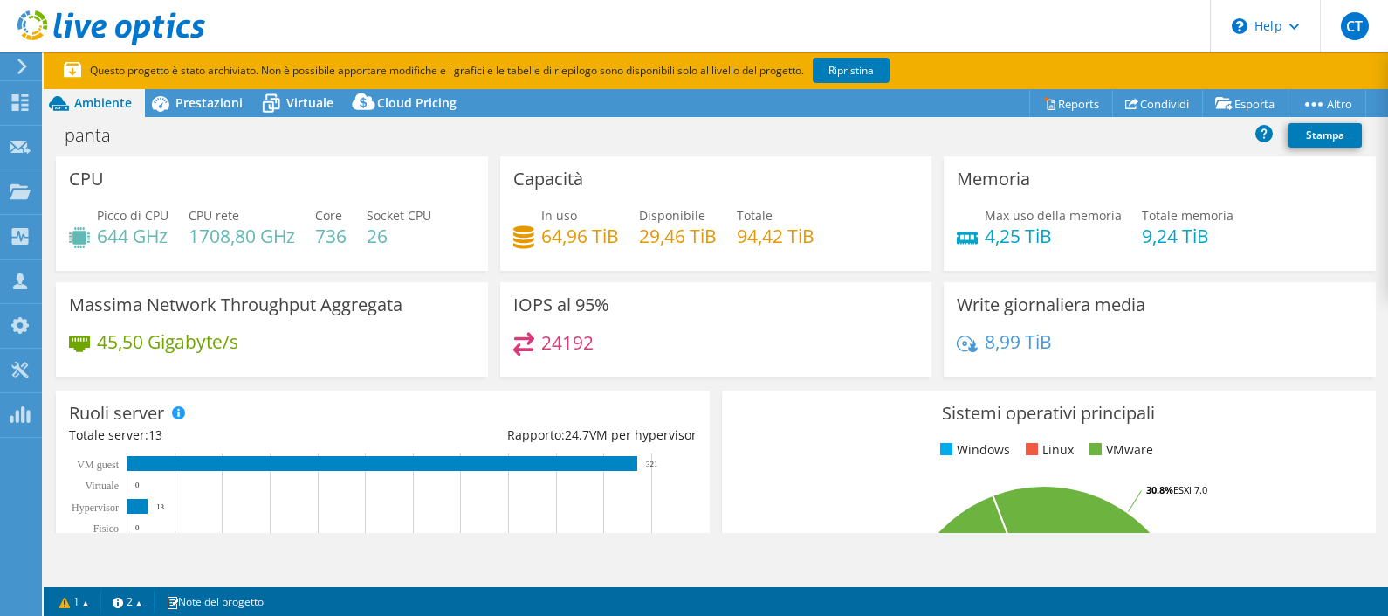
click at [1221, 244] on div "Max uso della memoria 4,25 TiB Totale memoria 9,24 TiB" at bounding box center [1160, 234] width 406 height 57
click at [210, 105] on span "Prestazioni" at bounding box center [208, 102] width 67 height 17
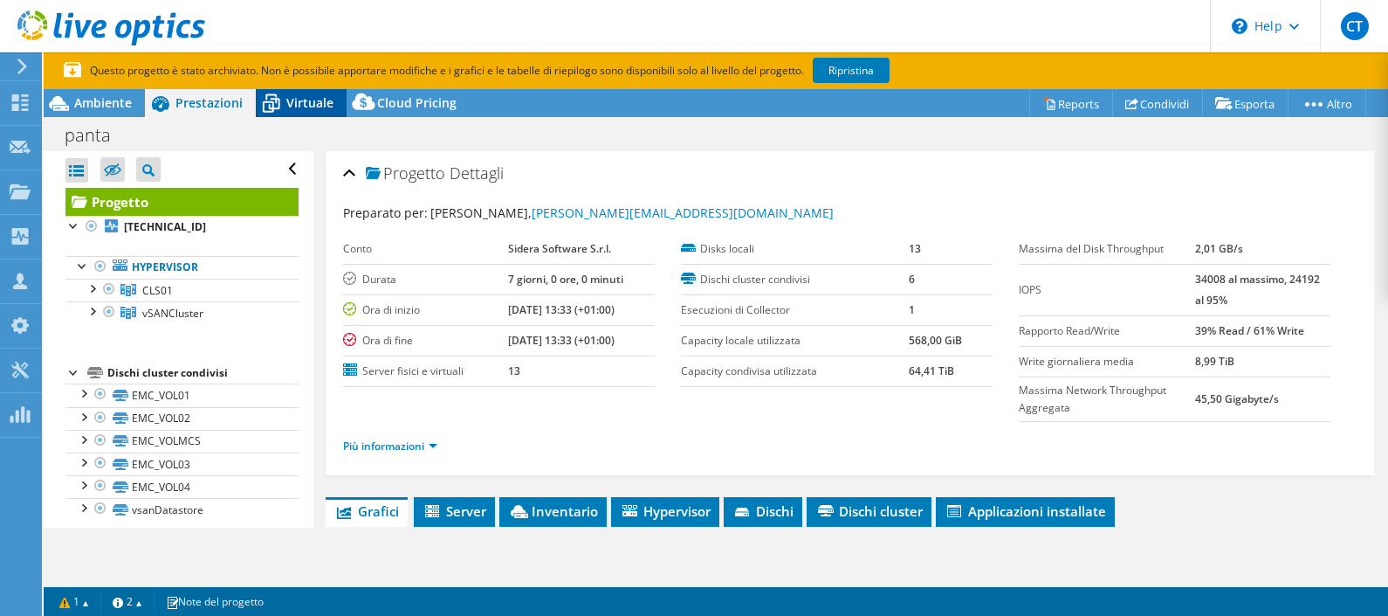
click at [302, 100] on span "Virtuale" at bounding box center [309, 102] width 47 height 17
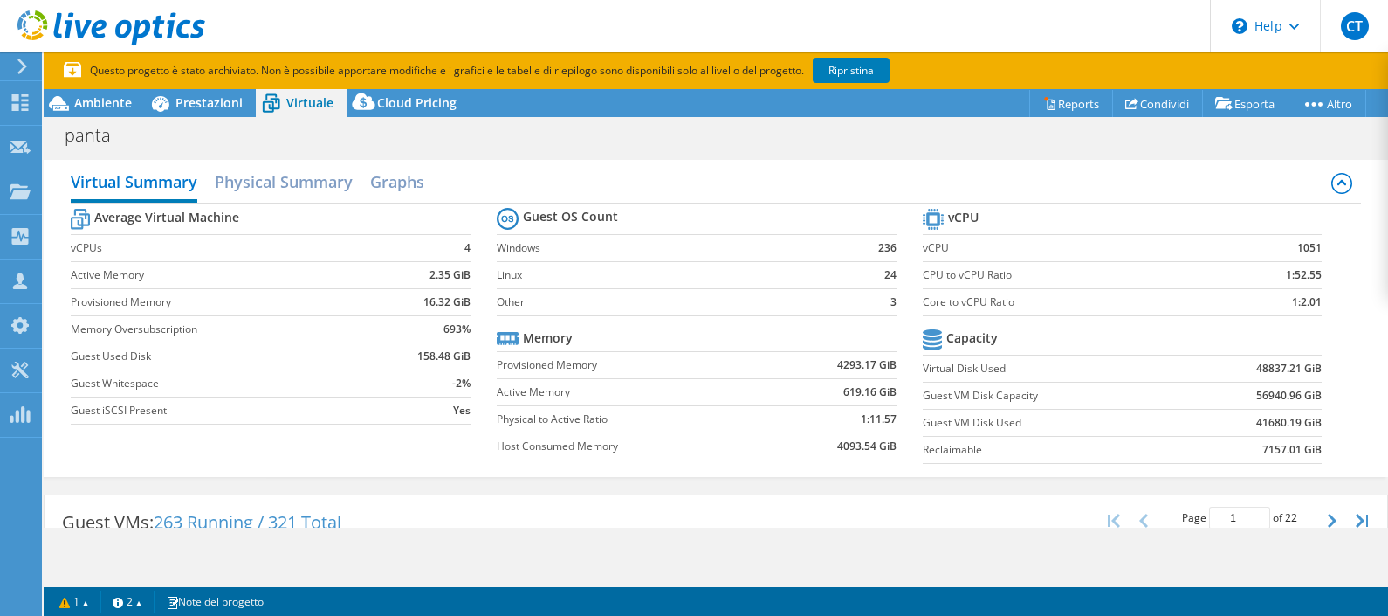
click at [878, 247] on b "236" at bounding box center [887, 247] width 18 height 17
drag, startPoint x: 877, startPoint y: 247, endPoint x: 839, endPoint y: 303, distance: 67.3
click at [843, 303] on td "3" at bounding box center [869, 301] width 52 height 27
drag, startPoint x: 1297, startPoint y: 297, endPoint x: 1315, endPoint y: 300, distance: 18.7
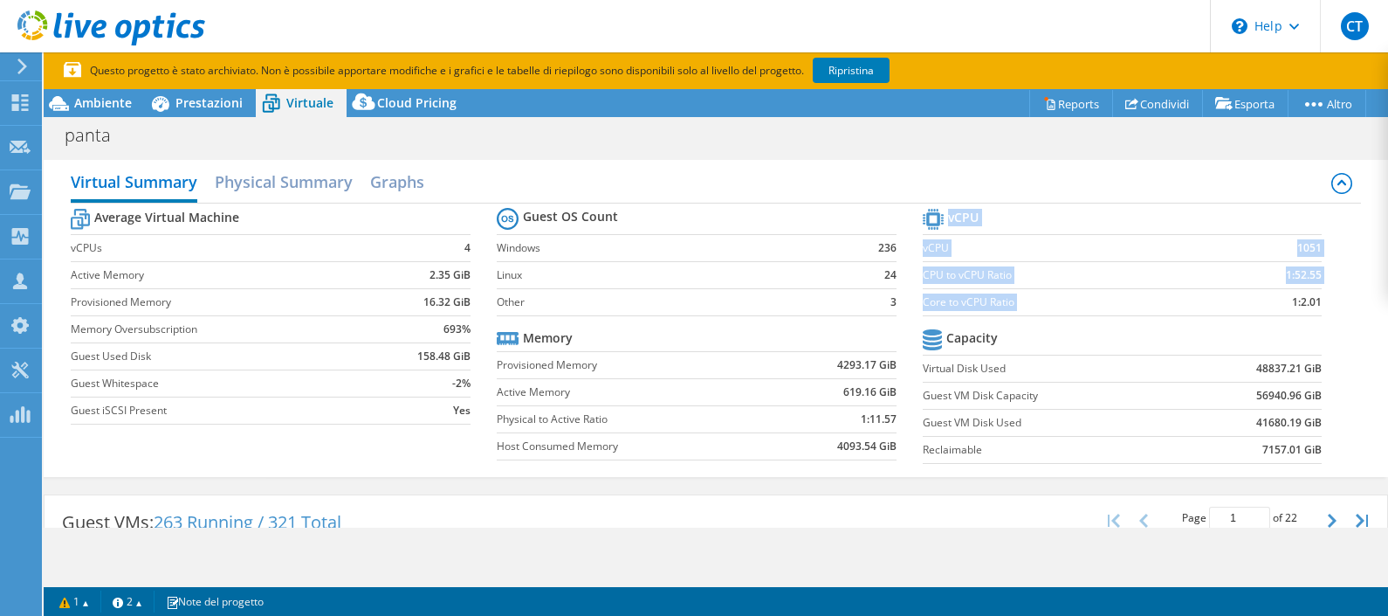
click at [1315, 300] on section "vCPU vCPU 1051 CPU to vCPU Ratio 1:52.55 Core to vCPU Ratio 1:2.01 Capacity Vir…" at bounding box center [1136, 338] width 426 height 268
drag, startPoint x: 1315, startPoint y: 300, endPoint x: 1320, endPoint y: 347, distance: 47.4
click at [1320, 347] on section "vCPU vCPU 1051 CPU to vCPU Ratio 1:52.55 Core to vCPU Ratio 1:2.01 Capacity Vir…" at bounding box center [1136, 338] width 426 height 268
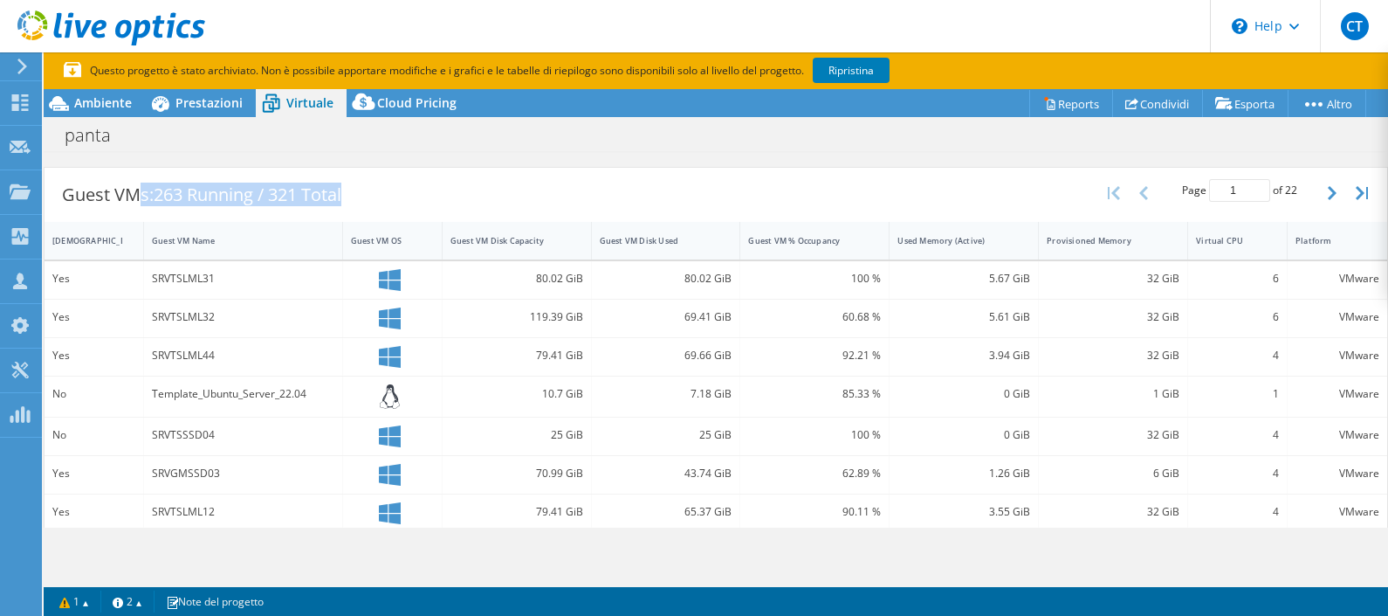
drag, startPoint x: 143, startPoint y: 201, endPoint x: 389, endPoint y: 197, distance: 246.2
click at [388, 199] on div "Guest VMs: 263 Running / 321 Total Page 1 of 22 5 rows 10 rows 20 rows 25 rows …" at bounding box center [716, 195] width 1343 height 54
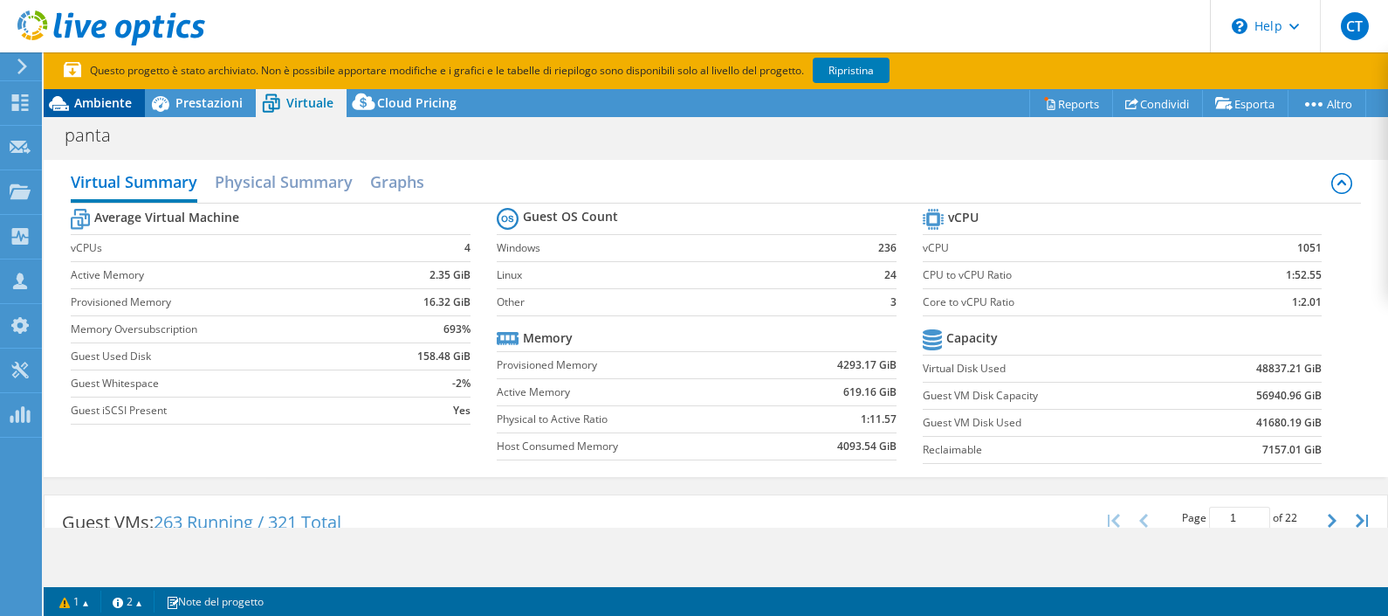
click at [86, 100] on span "Ambiente" at bounding box center [103, 102] width 58 height 17
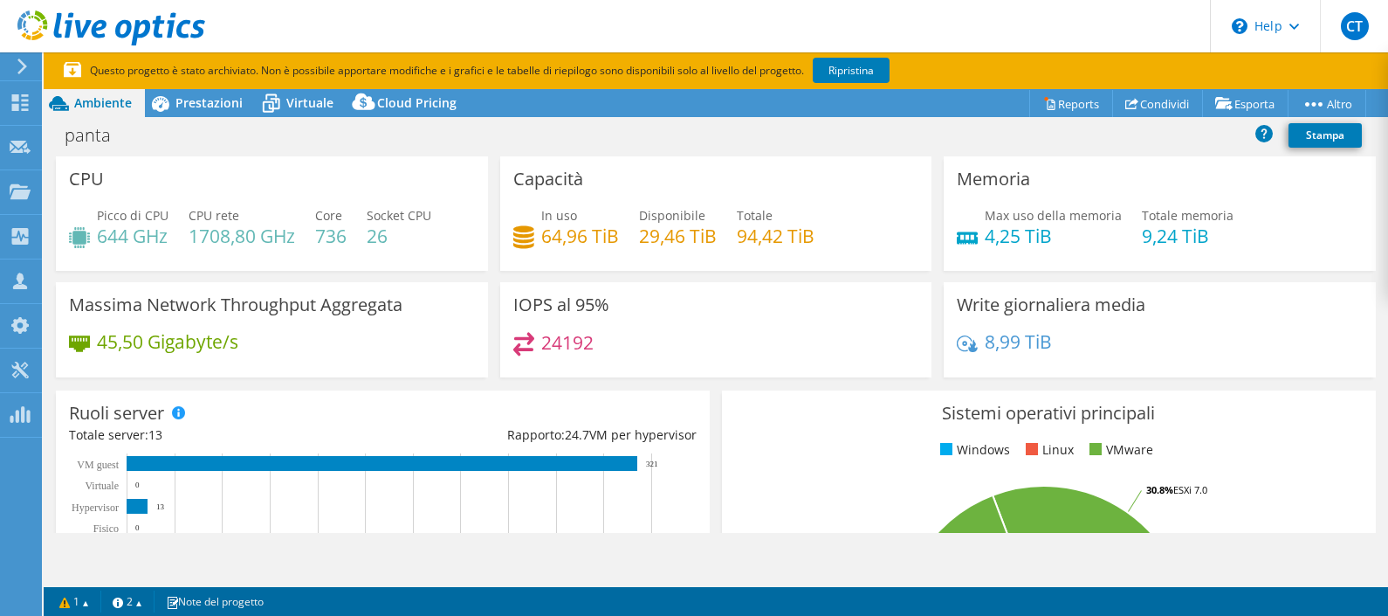
click at [737, 236] on h4 "94,42 TiB" at bounding box center [776, 235] width 78 height 19
drag, startPoint x: 540, startPoint y: 231, endPoint x: 577, endPoint y: 225, distance: 37.2
click at [576, 226] on h4 "64,96 TiB" at bounding box center [580, 235] width 78 height 19
drag, startPoint x: 577, startPoint y: 225, endPoint x: 733, endPoint y: 241, distance: 157.1
click at [733, 241] on div "In uso 64,96 TiB Disponibile 29,46 TiB Totale 94,42 TiB" at bounding box center [716, 234] width 406 height 57
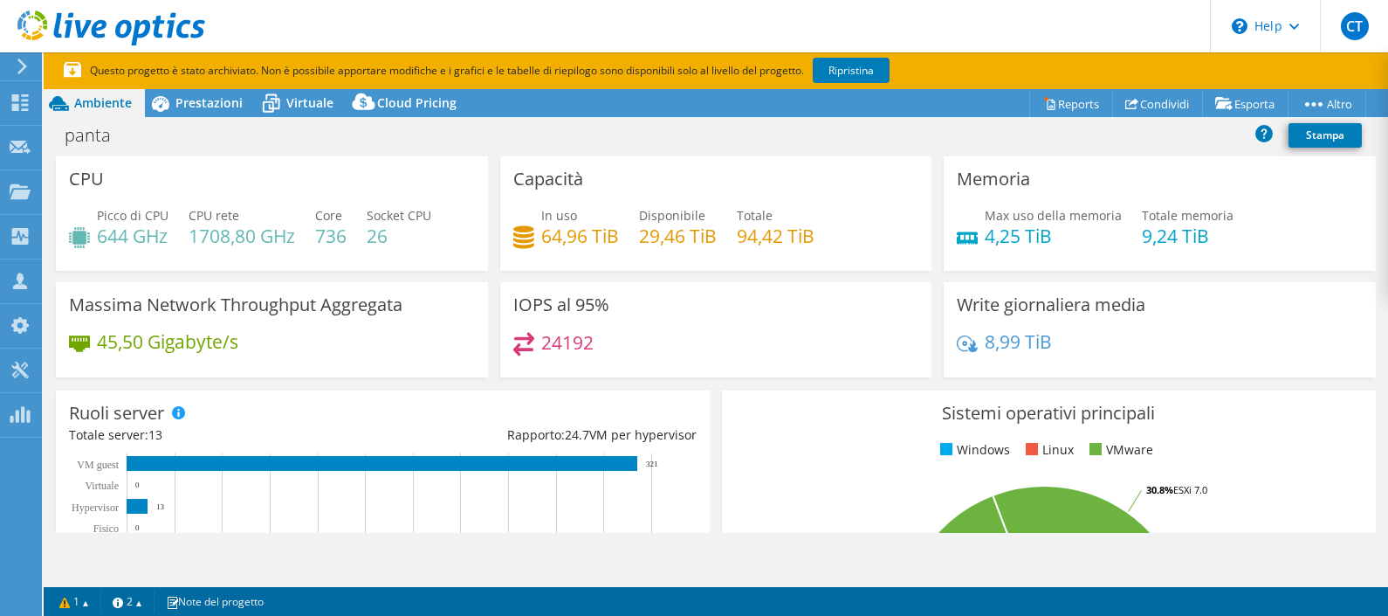
drag, startPoint x: 733, startPoint y: 241, endPoint x: 815, endPoint y: 241, distance: 82.1
click at [812, 247] on div "In uso 64,96 TiB Disponibile 29,46 TiB Totale 94,42 TiB" at bounding box center [716, 234] width 406 height 57
drag, startPoint x: 737, startPoint y: 236, endPoint x: 812, endPoint y: 235, distance: 75.1
click at [812, 233] on div "In uso 64,96 TiB Disponibile 29,46 TiB Totale 94,42 TiB" at bounding box center [716, 234] width 406 height 57
drag, startPoint x: 812, startPoint y: 235, endPoint x: 814, endPoint y: 247, distance: 12.3
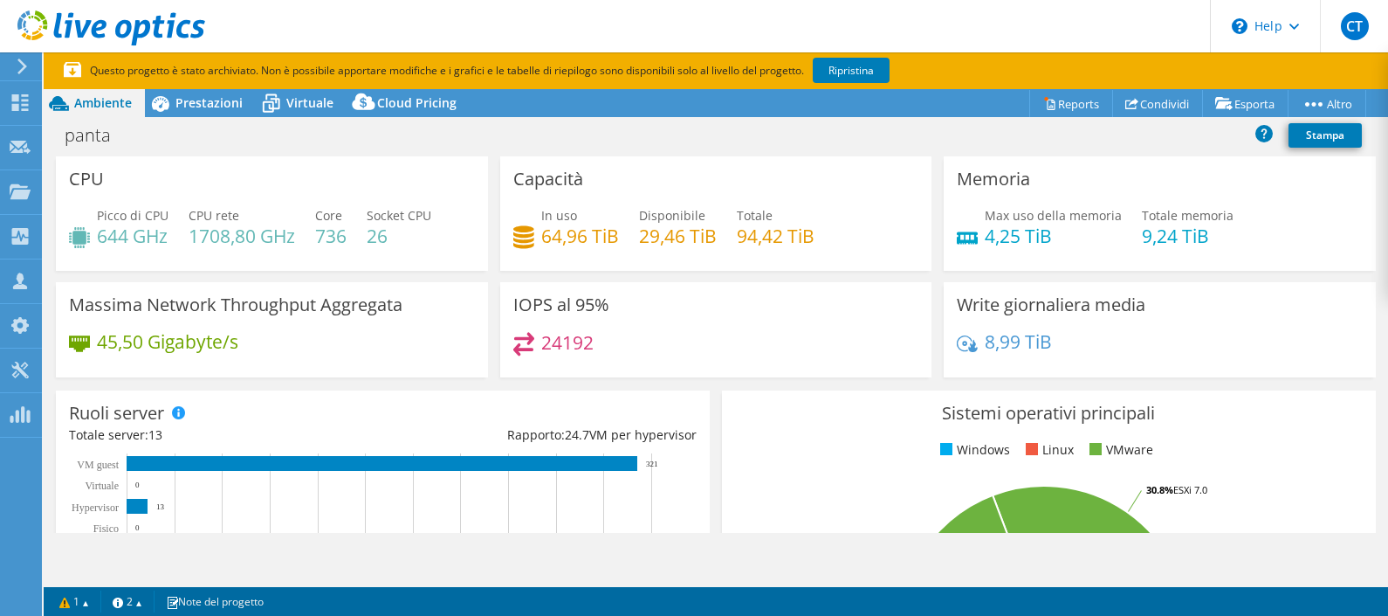
click at [814, 247] on div "In uso 64,96 TiB Disponibile 29,46 TiB Totale 94,42 TiB" at bounding box center [716, 234] width 406 height 57
click at [799, 135] on div "panta Stampa" at bounding box center [716, 135] width 1345 height 32
click at [492, 131] on div "panta Stampa" at bounding box center [716, 135] width 1345 height 32
drag, startPoint x: 292, startPoint y: 233, endPoint x: 95, endPoint y: 235, distance: 197.3
click at [95, 235] on div "Picco di CPU 644 GHz CPU rete 1708,80 GHz Core 736 Socket CPU 26" at bounding box center [272, 234] width 406 height 57
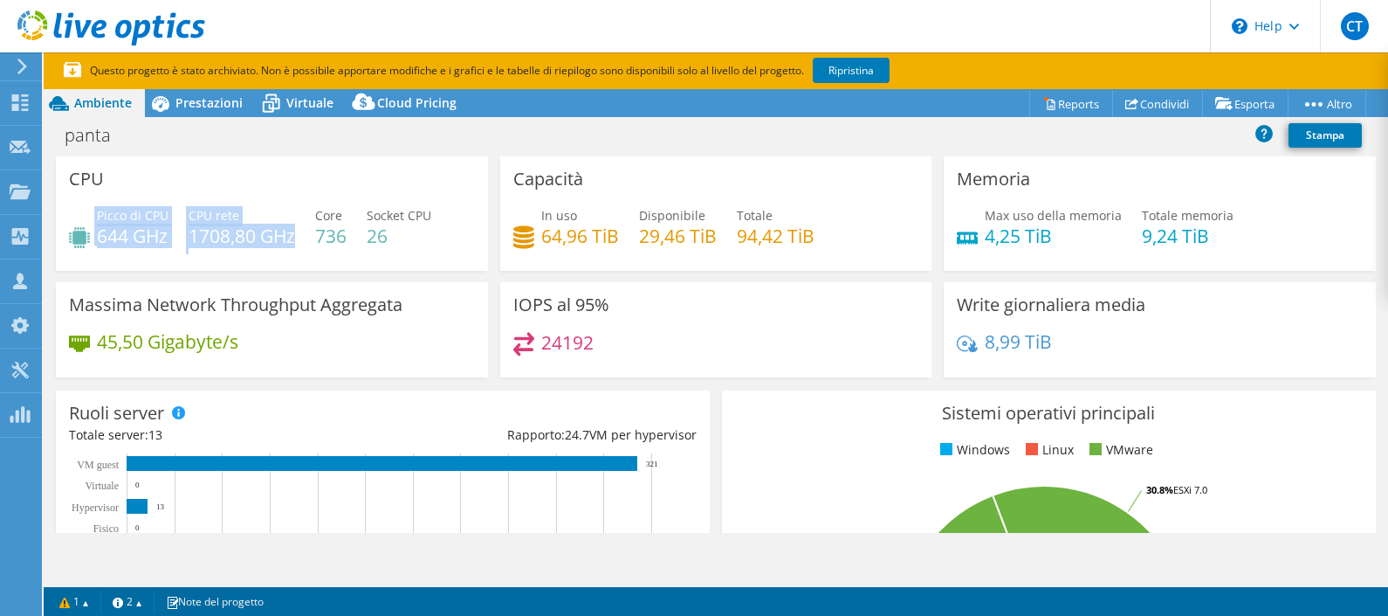
drag, startPoint x: 95, startPoint y: 235, endPoint x: 141, endPoint y: 271, distance: 57.8
click at [141, 271] on div "CPU Picco di CPU 644 GHz CPU rete 1708,80 GHz Core 736 Socket CPU 26" at bounding box center [272, 219] width 444 height 126
click at [249, 273] on div "CPU Picco di CPU 644 GHz CPU rete 1708,80 GHz Core 736 Socket CPU 26" at bounding box center [272, 219] width 444 height 126
drag, startPoint x: 295, startPoint y: 241, endPoint x: 89, endPoint y: 240, distance: 206.1
click at [89, 240] on div "Picco di CPU 644 GHz CPU rete 1708,80 GHz Core 736 Socket CPU 26" at bounding box center [272, 234] width 406 height 57
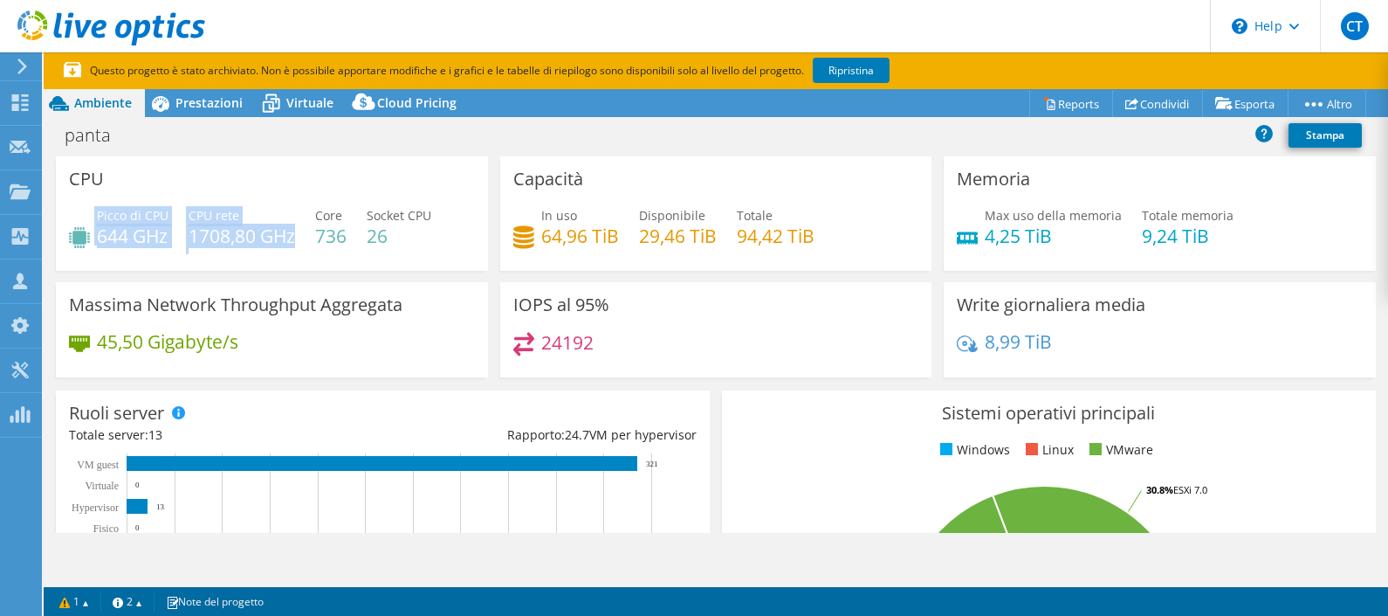
drag, startPoint x: 89, startPoint y: 240, endPoint x: 168, endPoint y: 258, distance: 80.5
click at [168, 258] on div "Picco di CPU 644 GHz CPU rete 1708,80 GHz Core 736 Socket CPU 26" at bounding box center [272, 234] width 406 height 57
click at [293, 230] on h4 "1708,80 GHz" at bounding box center [242, 235] width 107 height 19
drag, startPoint x: 295, startPoint y: 232, endPoint x: 96, endPoint y: 221, distance: 199.4
click at [96, 221] on div "Picco di CPU 644 GHz CPU rete 1708,80 GHz Core 736 Socket CPU 26" at bounding box center [272, 234] width 406 height 57
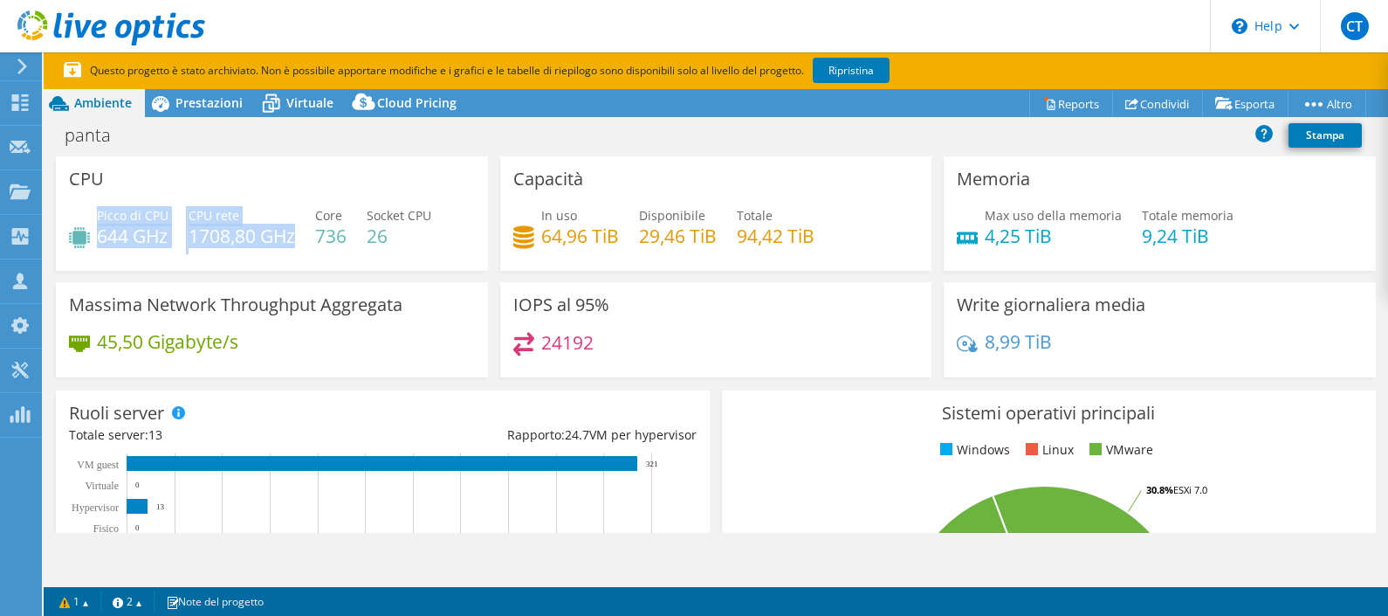
drag, startPoint x: 96, startPoint y: 221, endPoint x: 161, endPoint y: 258, distance: 74.3
click at [161, 258] on div "Picco di CPU 644 GHz CPU rete 1708,80 GHz Core 736 Socket CPU 26" at bounding box center [272, 234] width 406 height 57
click at [215, 237] on h4 "1708,80 GHz" at bounding box center [242, 235] width 107 height 19
drag, startPoint x: 188, startPoint y: 232, endPoint x: 266, endPoint y: 230, distance: 78.6
click at [266, 230] on div "Picco di CPU 644 GHz CPU rete 1708,80 GHz Core 736 Socket CPU 26" at bounding box center [272, 234] width 406 height 57
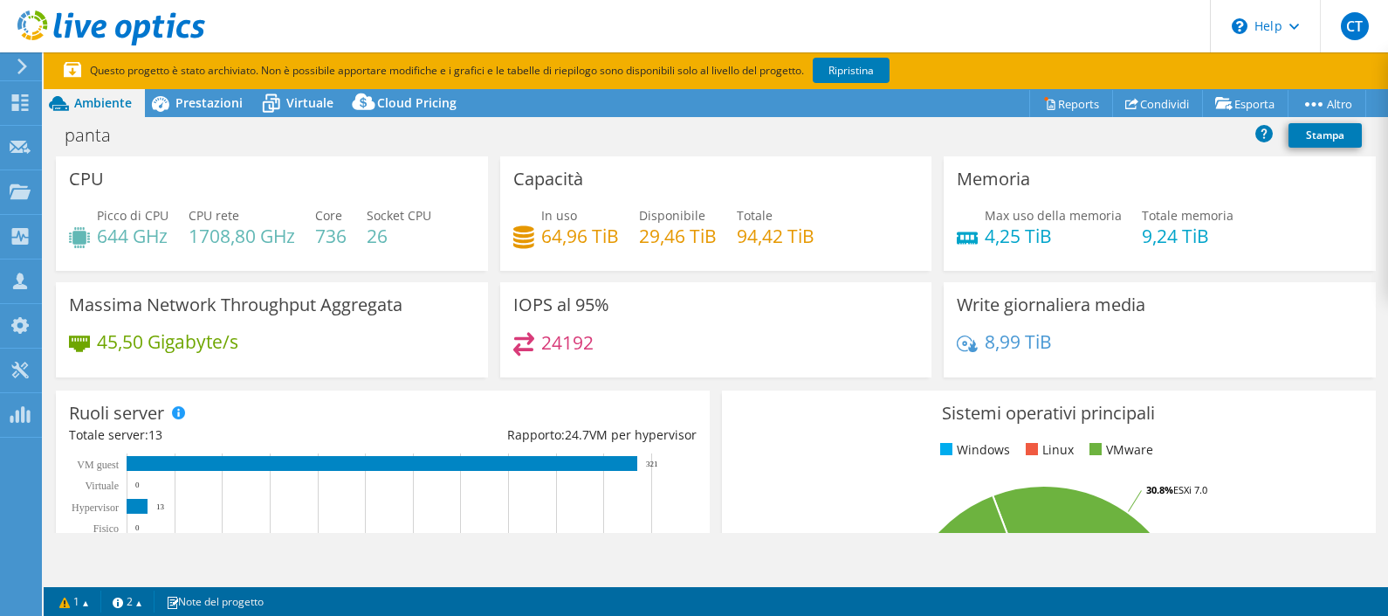
drag, startPoint x: 266, startPoint y: 231, endPoint x: 265, endPoint y: 258, distance: 27.1
click at [265, 258] on div "Picco di CPU 644 GHz CPU rete 1708,80 GHz Core 736 Socket CPU 26" at bounding box center [272, 234] width 406 height 57
click at [223, 105] on span "Prestazioni" at bounding box center [208, 102] width 67 height 17
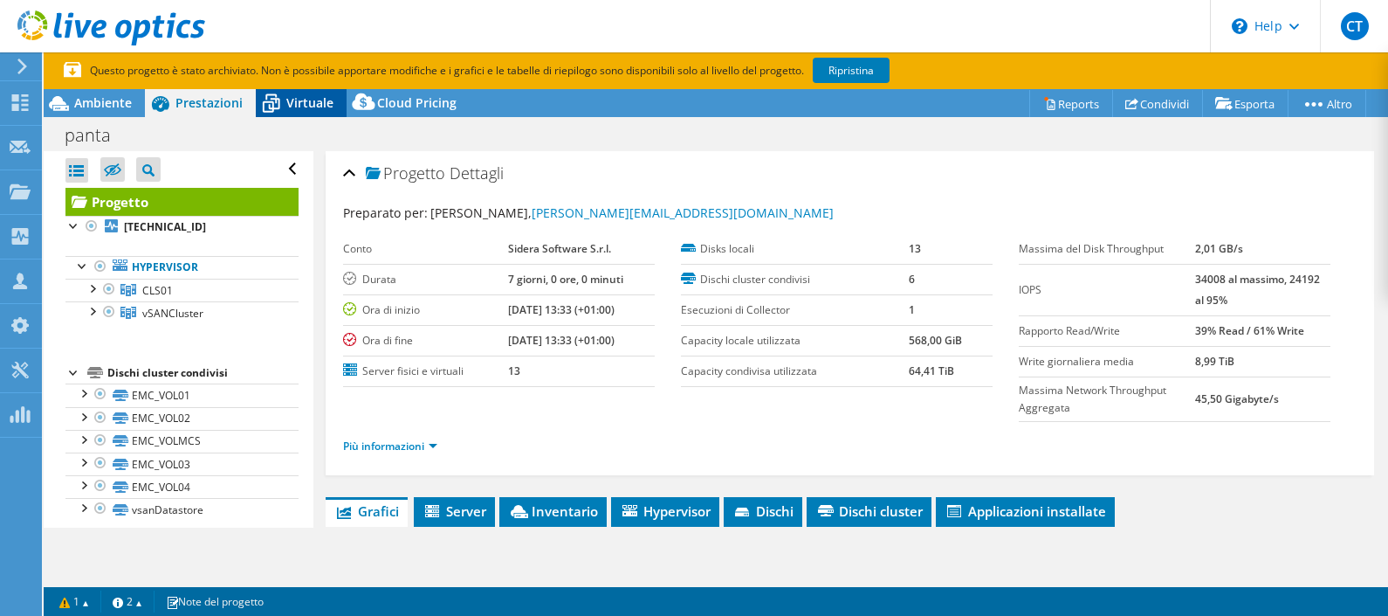
click at [306, 101] on span "Virtuale" at bounding box center [309, 102] width 47 height 17
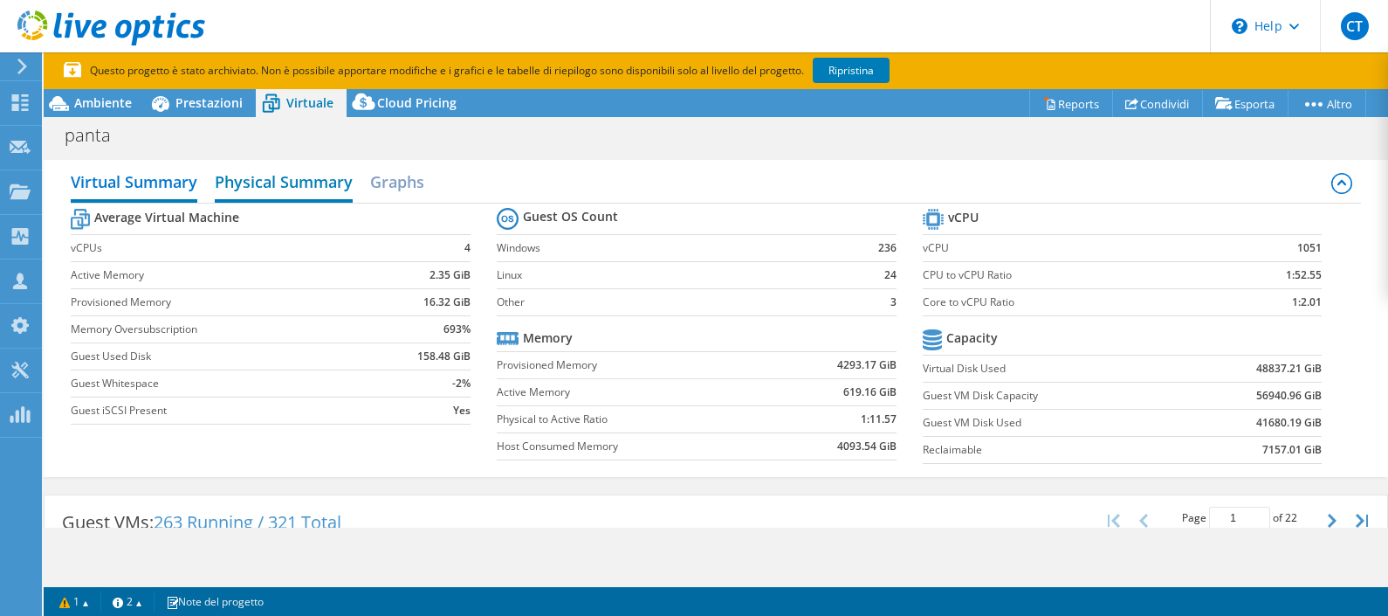
click at [278, 190] on h2 "Physical Summary" at bounding box center [284, 183] width 138 height 38
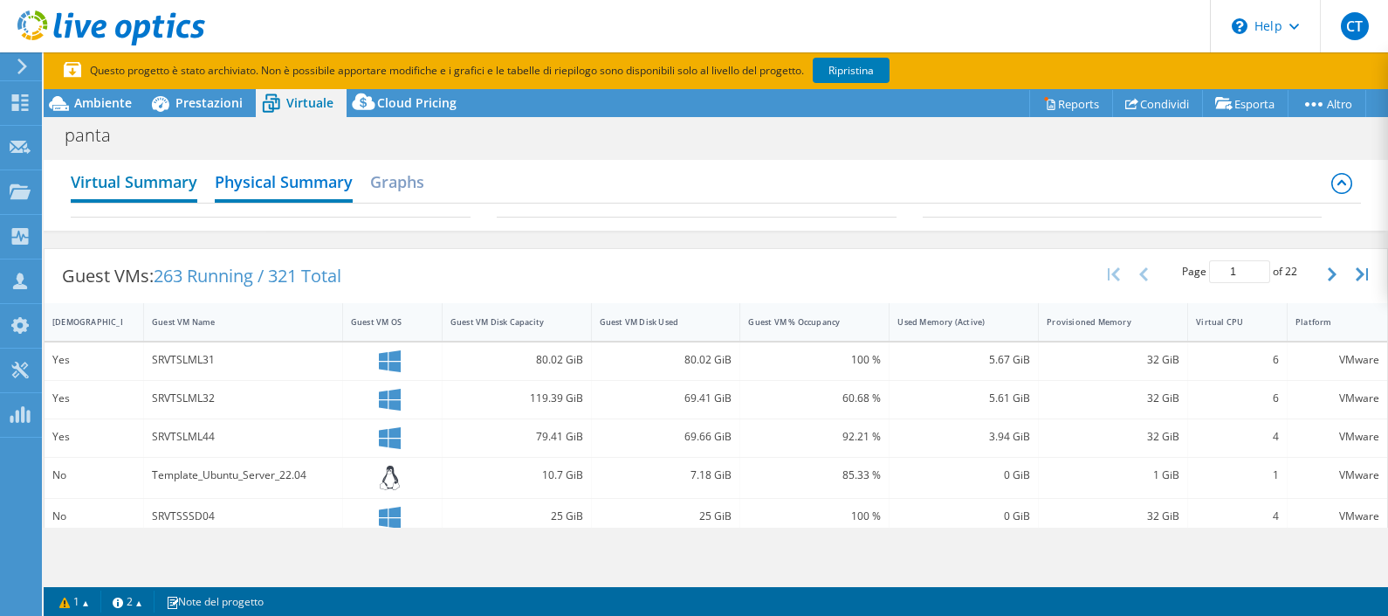
click at [113, 187] on h2 "Virtual Summary" at bounding box center [134, 183] width 127 height 38
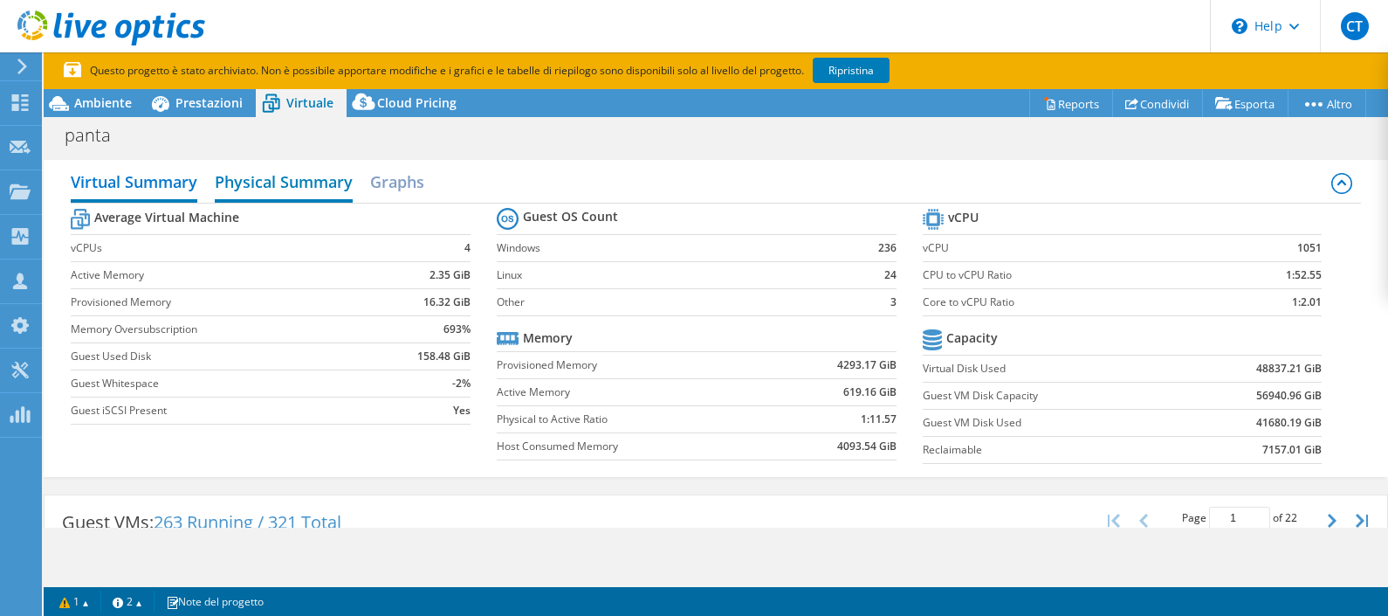
click at [291, 164] on h2 "Physical Summary" at bounding box center [284, 183] width 138 height 38
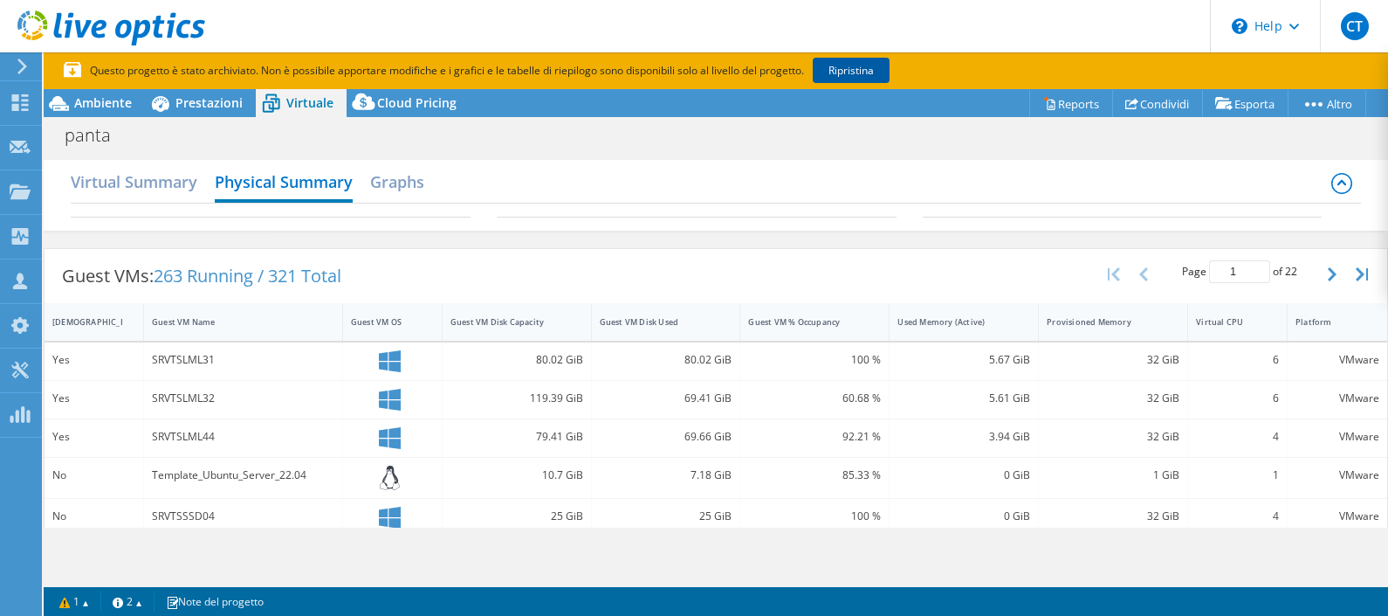
click at [864, 72] on link "Ripristina" at bounding box center [851, 70] width 77 height 25
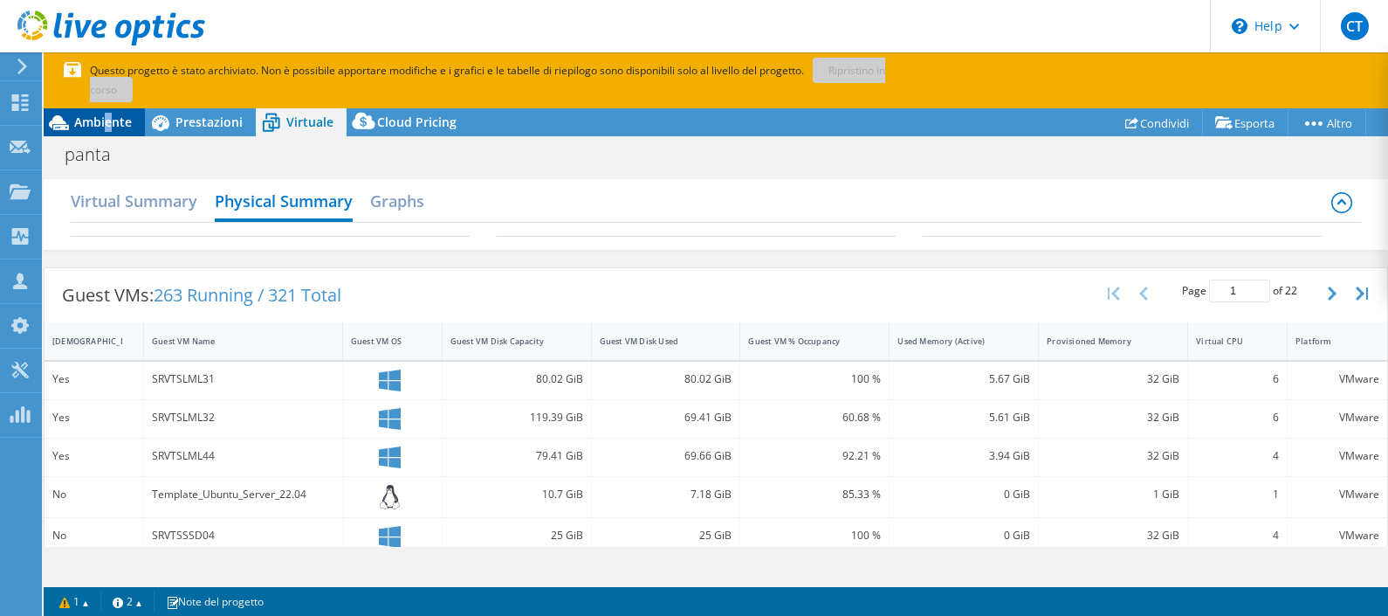
click at [108, 124] on span "Ambiente" at bounding box center [103, 122] width 58 height 17
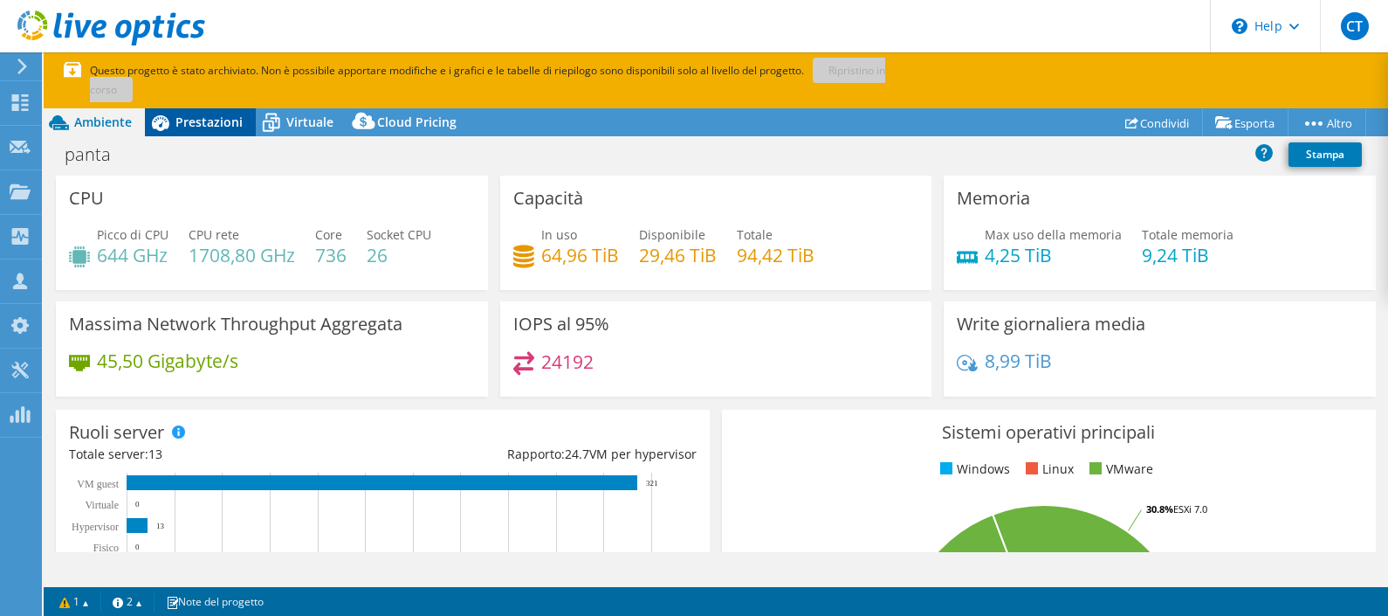
click at [216, 122] on span "Prestazioni" at bounding box center [208, 122] width 67 height 17
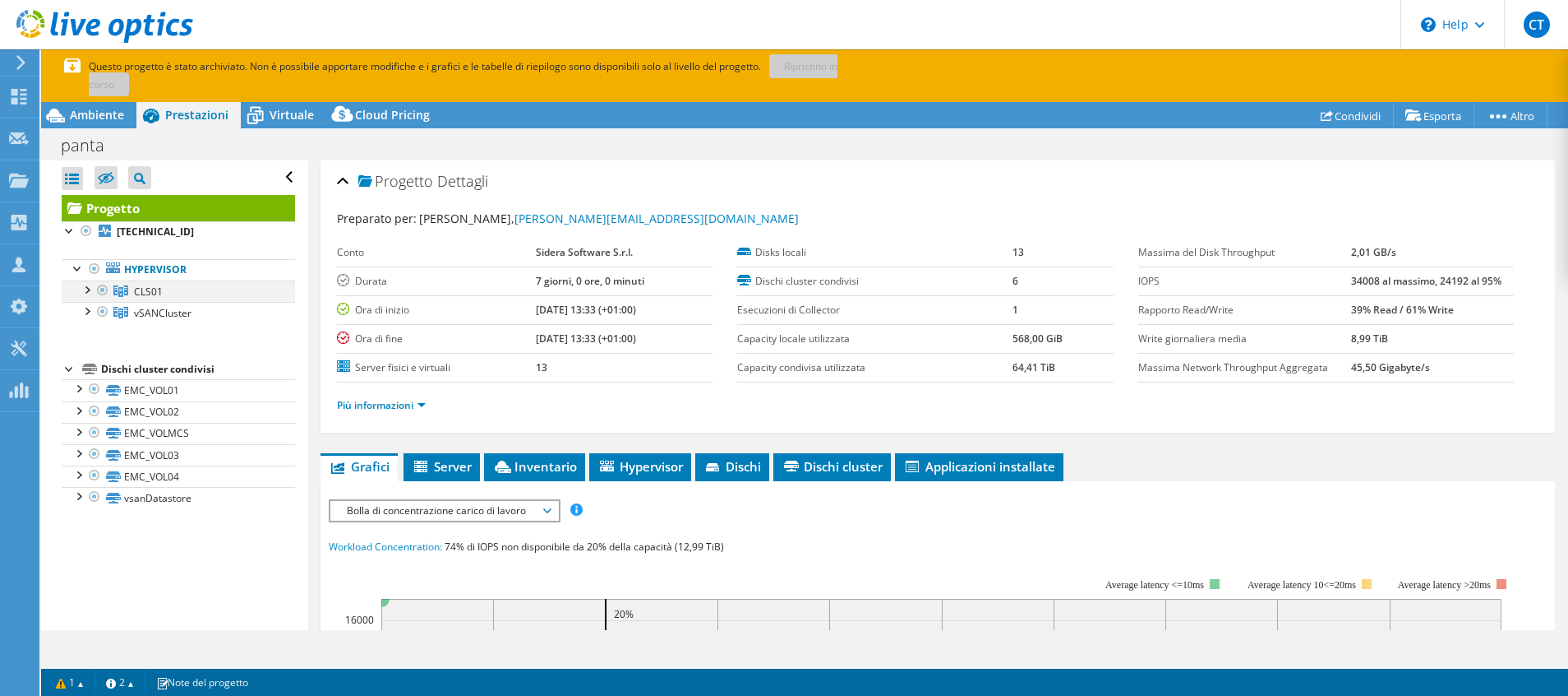
click at [84, 285] on div at bounding box center [86, 288] width 16 height 16
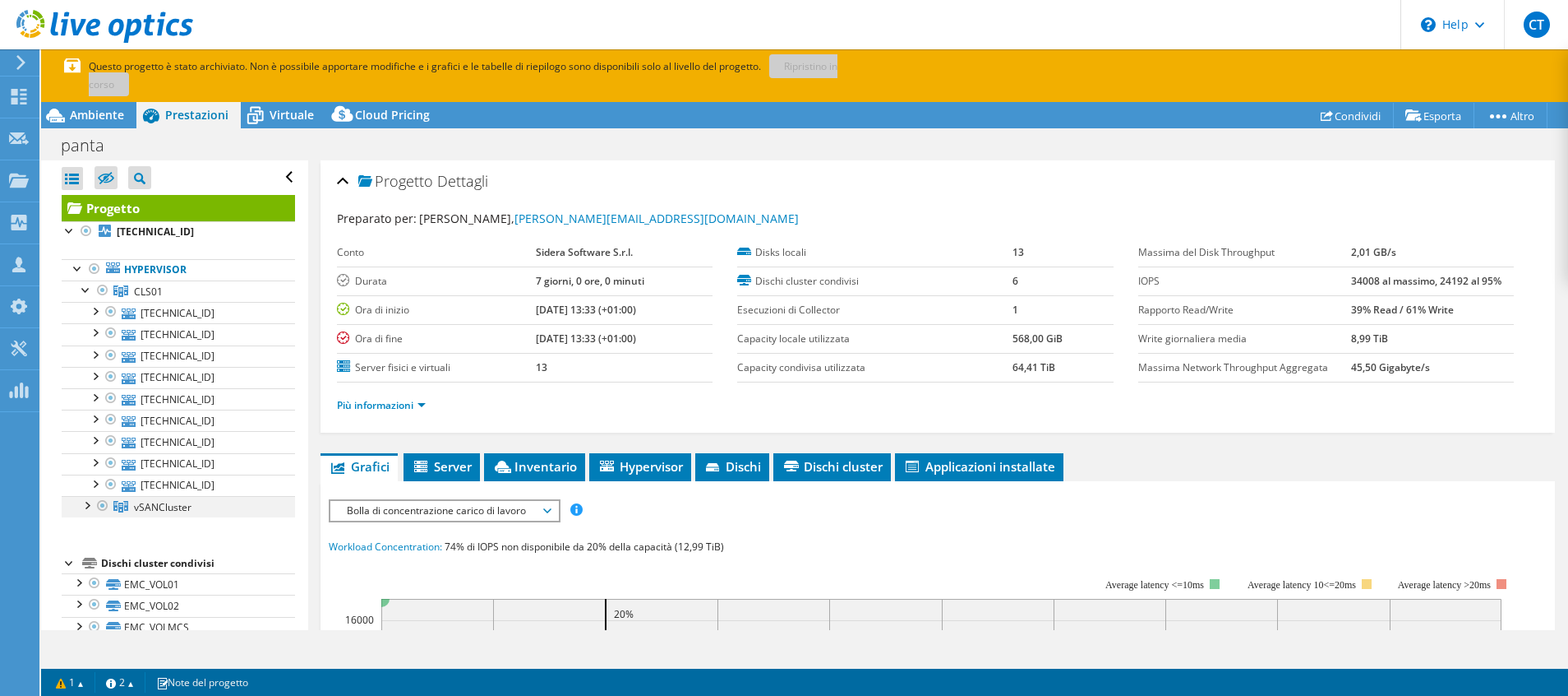
click at [88, 505] on div at bounding box center [86, 503] width 16 height 16
click at [90, 283] on div at bounding box center [86, 288] width 16 height 16
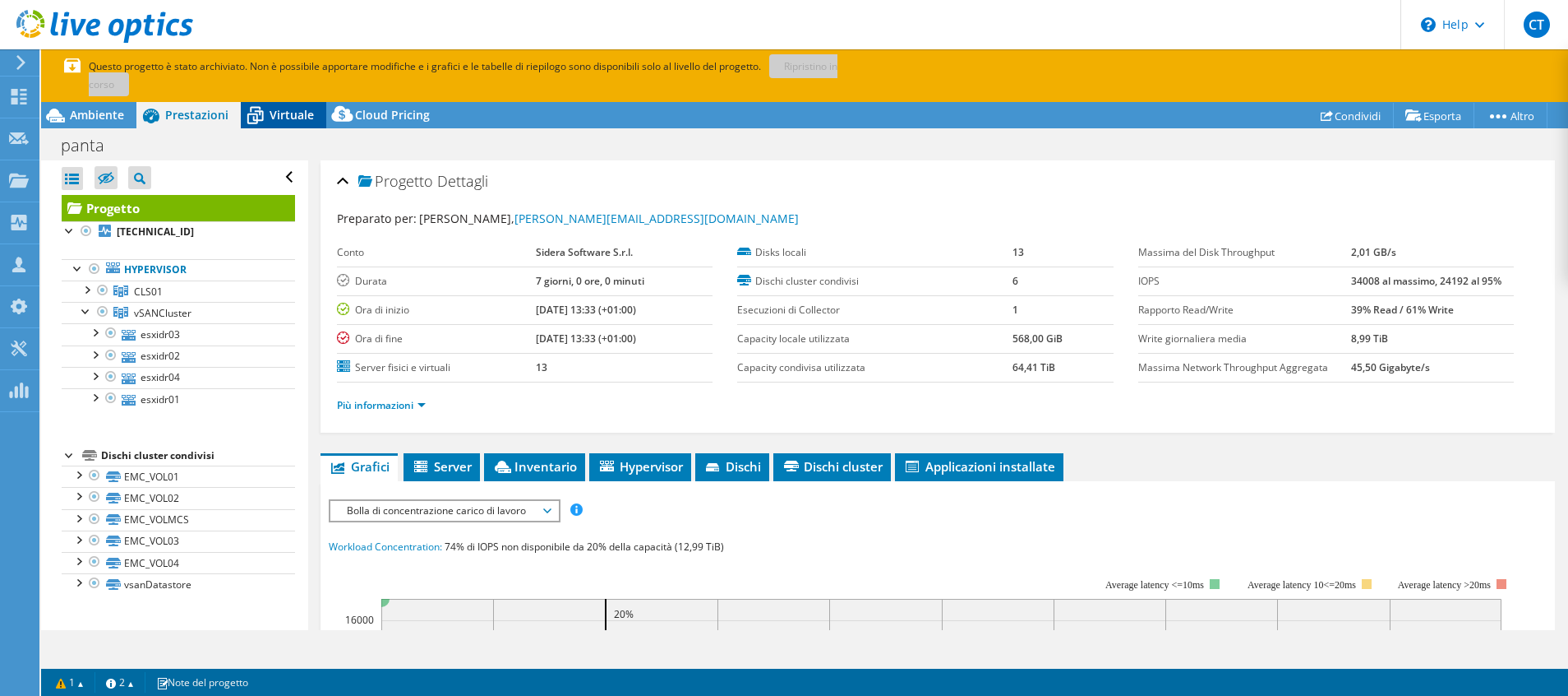
click at [279, 113] on span "Virtuale" at bounding box center [291, 115] width 44 height 16
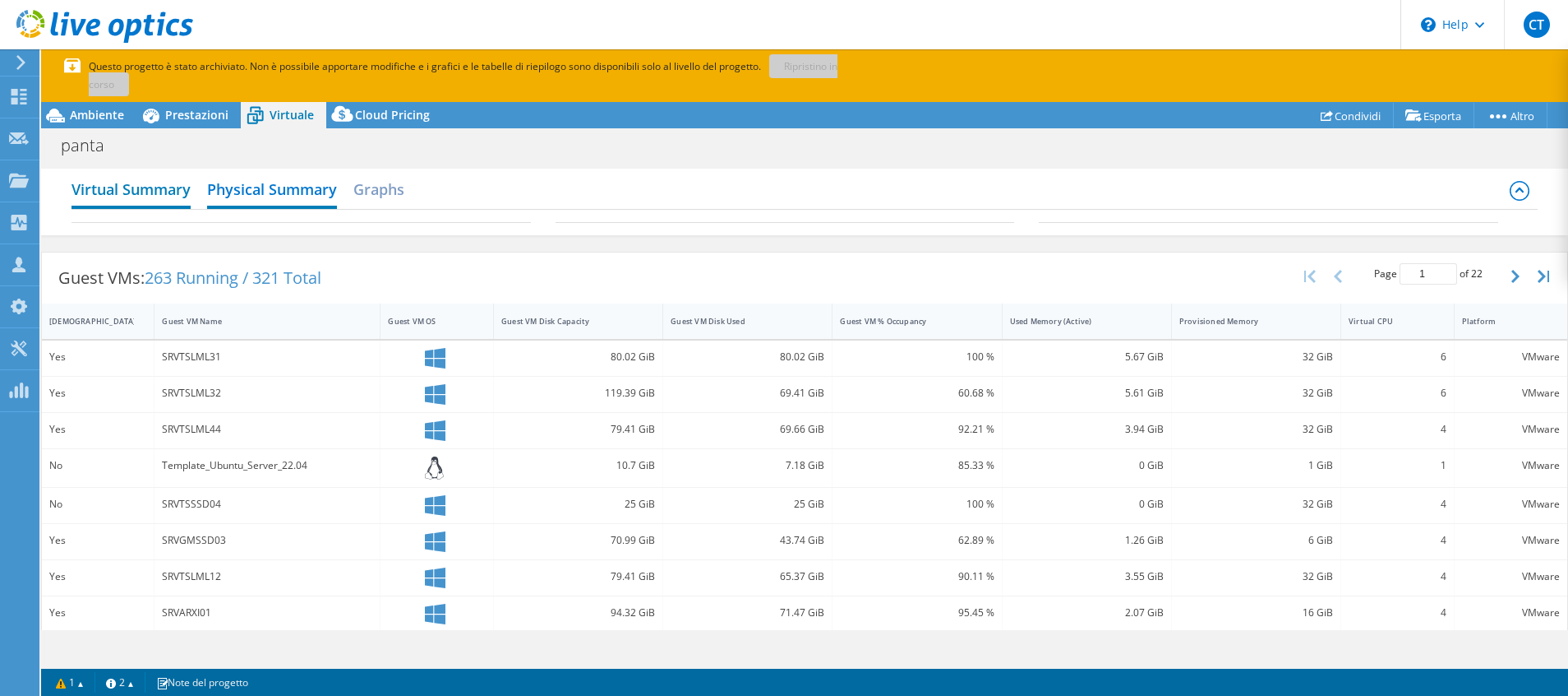
click at [119, 193] on h2 "Virtual Summary" at bounding box center [131, 190] width 120 height 36
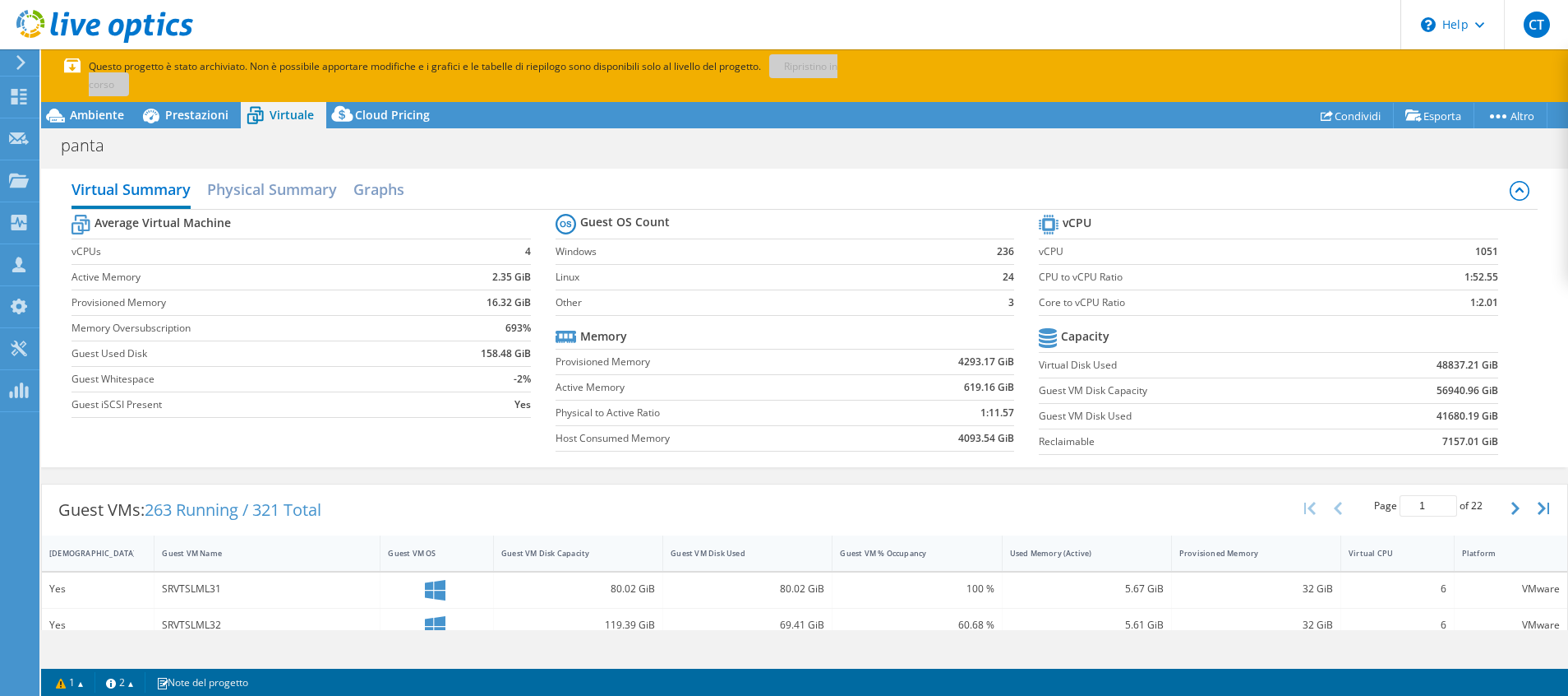
click at [800, 157] on div "panta Stampa" at bounding box center [805, 145] width 1527 height 30
click at [788, 139] on div "panta Stampa" at bounding box center [805, 145] width 1527 height 30
click at [813, 147] on div "panta Stampa" at bounding box center [805, 145] width 1527 height 30
